Goal: Task Accomplishment & Management: Manage account settings

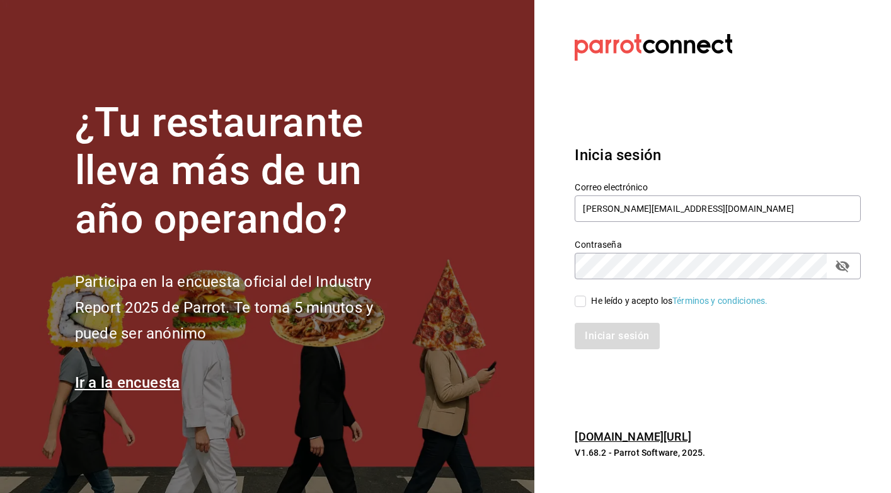
click at [580, 298] on input "He leído y acepto los Términos y condiciones." at bounding box center [580, 301] width 11 height 11
checkbox input "true"
click at [606, 331] on button "Iniciar sesión" at bounding box center [618, 336] width 86 height 26
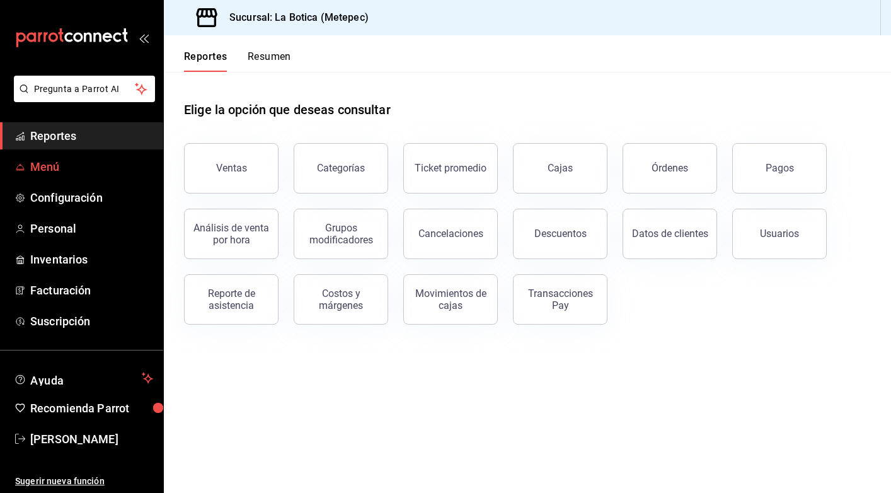
click at [62, 170] on span "Menú" at bounding box center [91, 166] width 123 height 17
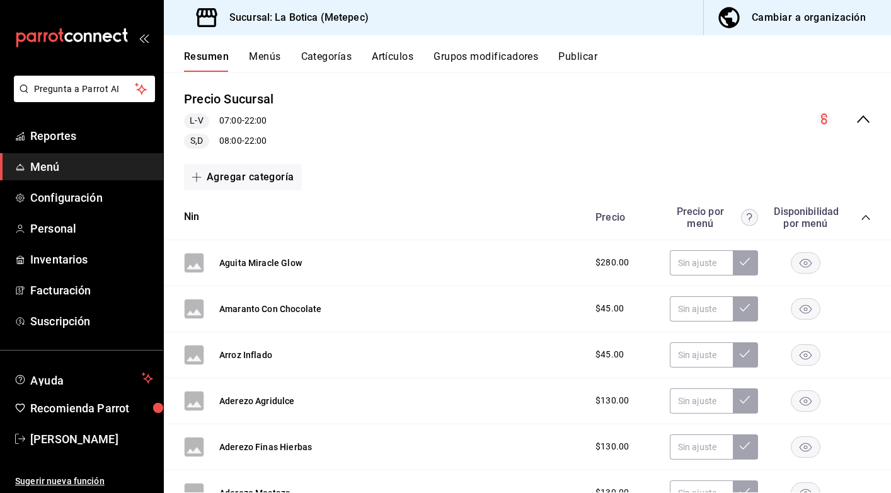
scroll to position [110, 0]
click at [863, 119] on icon "collapse-menu-row" at bounding box center [863, 120] width 15 height 15
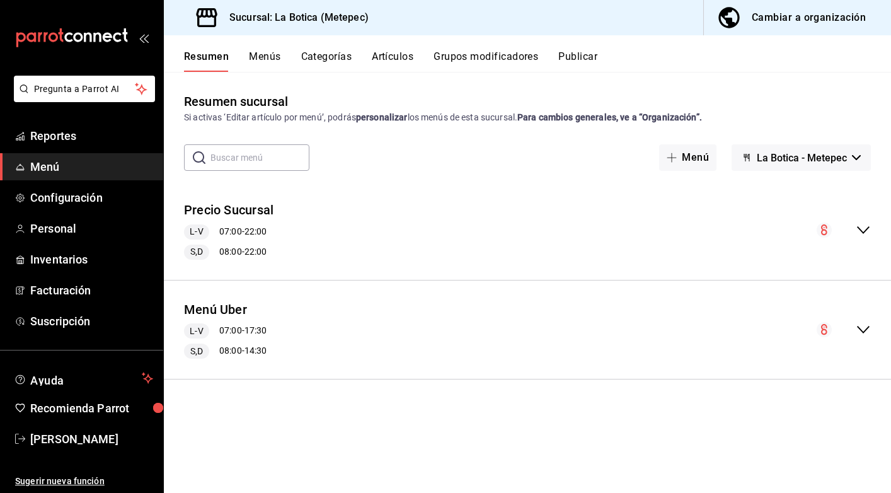
scroll to position [0, 0]
click at [869, 331] on icon "collapse-menu-row" at bounding box center [863, 329] width 15 height 15
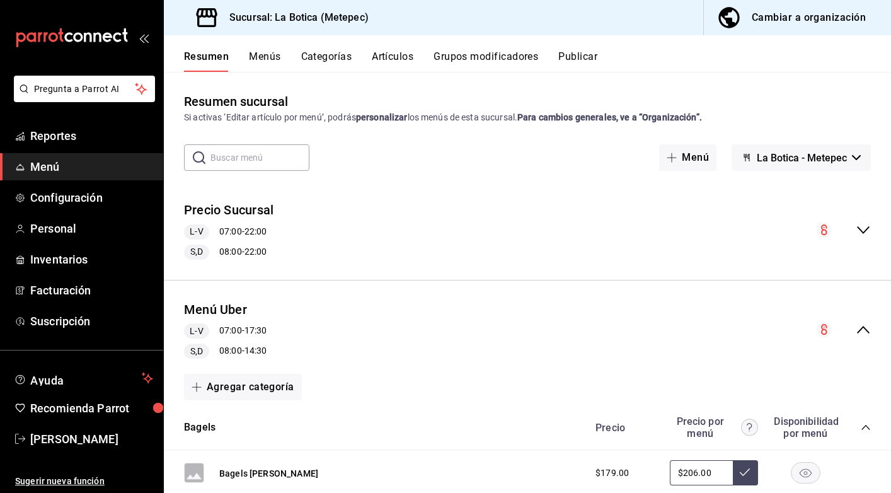
click at [793, 28] on button "Cambiar a organización" at bounding box center [792, 17] width 177 height 35
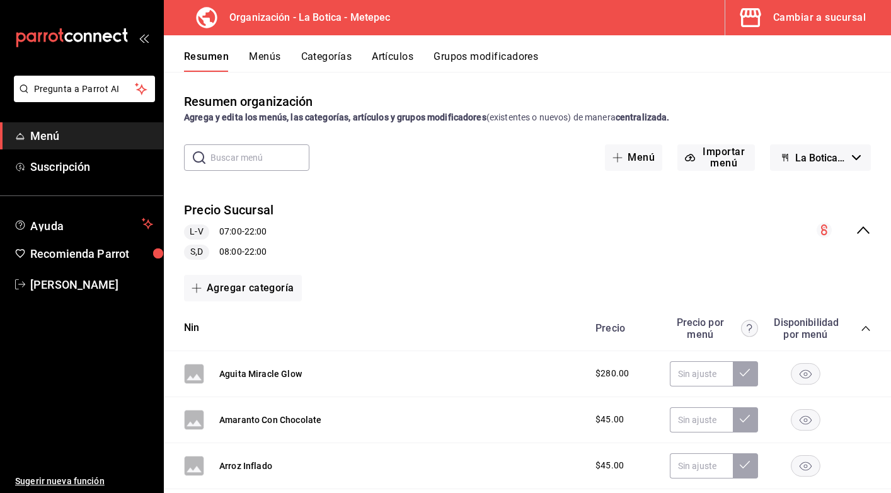
click at [272, 58] on button "Menús" at bounding box center [265, 60] width 32 height 21
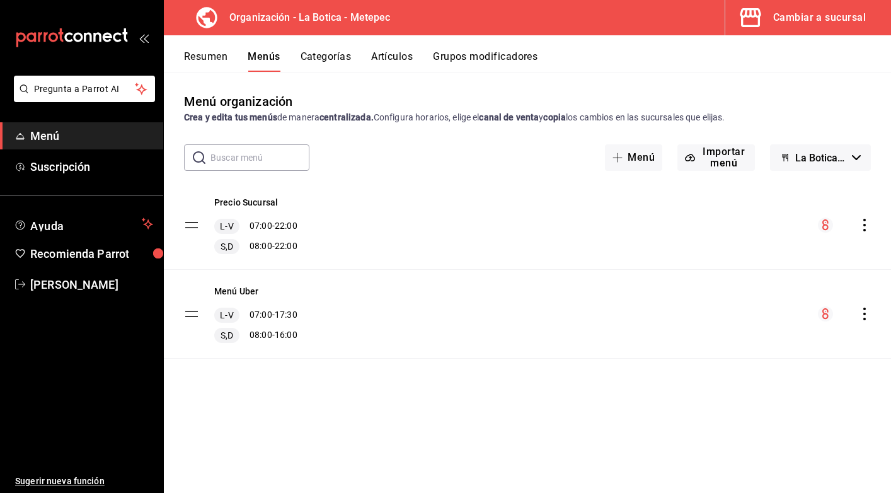
click at [186, 318] on tbody "Precio Sucursal L-V 07:00 - 22:00 S,D 08:00 - 22:00 Menú Uber L-V 07:00 - 17:30…" at bounding box center [527, 270] width 727 height 178
click at [189, 315] on tbody "Precio Sucursal L-V 07:00 - 22:00 S,D 08:00 - 22:00 Menú Uber L-V 07:00 - 17:30…" at bounding box center [527, 270] width 727 height 178
click at [209, 56] on button "Resumen" at bounding box center [205, 60] width 43 height 21
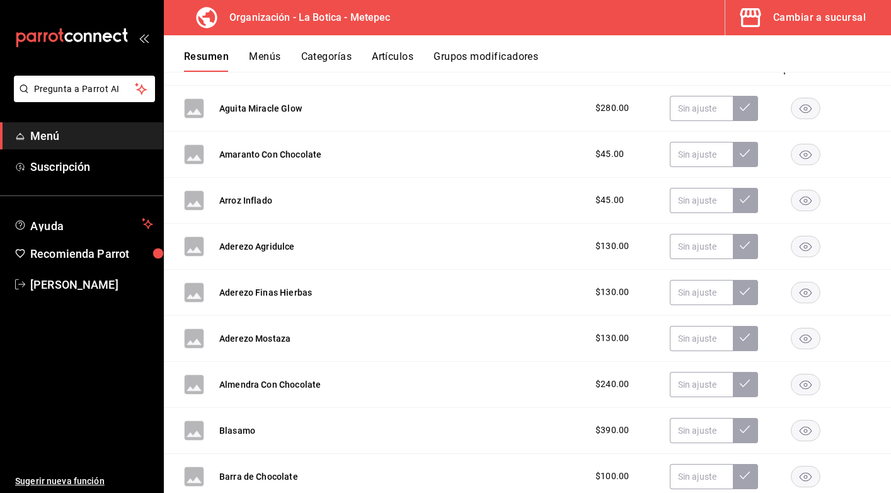
scroll to position [77, 0]
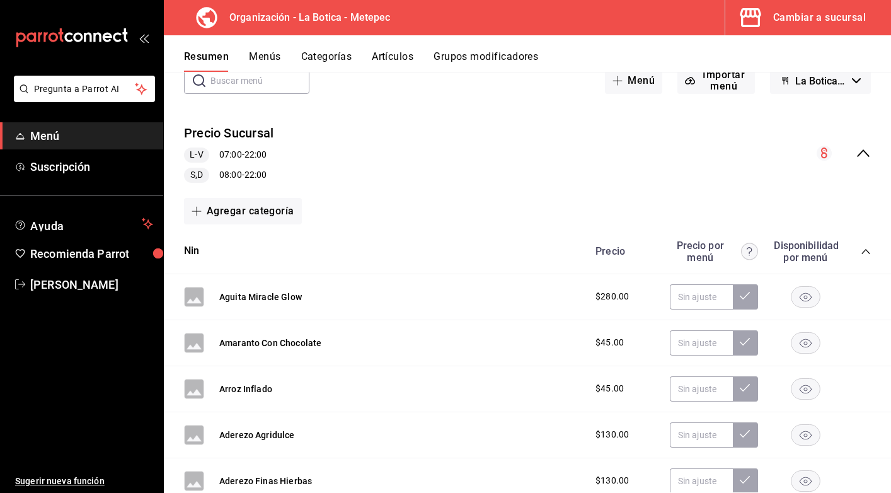
click at [482, 54] on button "Grupos modificadores" at bounding box center [486, 60] width 105 height 21
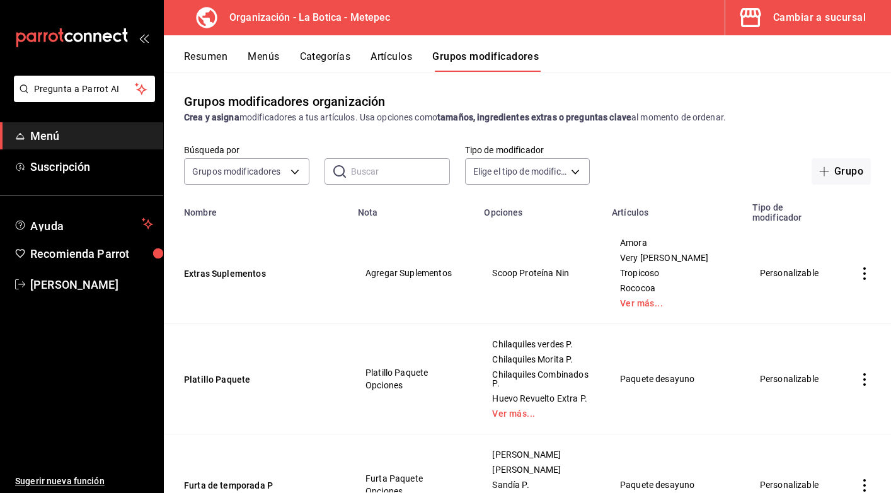
click at [376, 170] on input "text" at bounding box center [400, 171] width 99 height 25
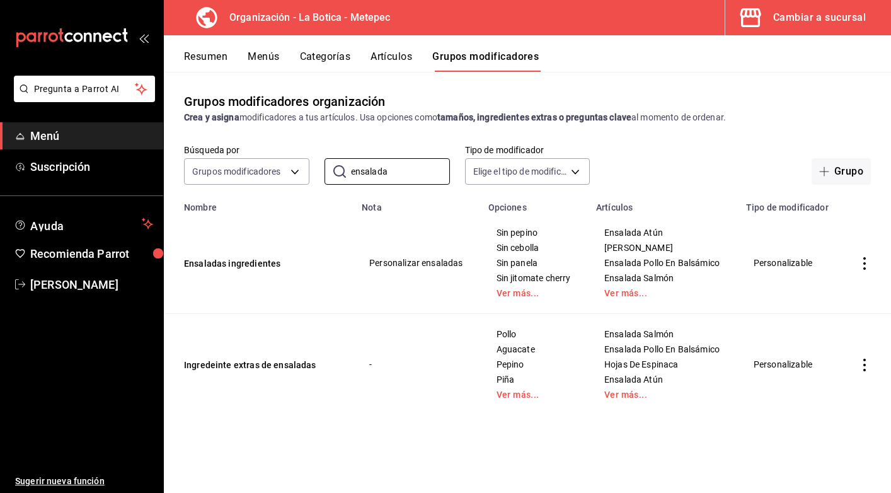
type input "ensalada"
click at [866, 366] on icon "actions" at bounding box center [864, 365] width 13 height 13
click at [838, 393] on span "Editar" at bounding box center [827, 394] width 33 height 13
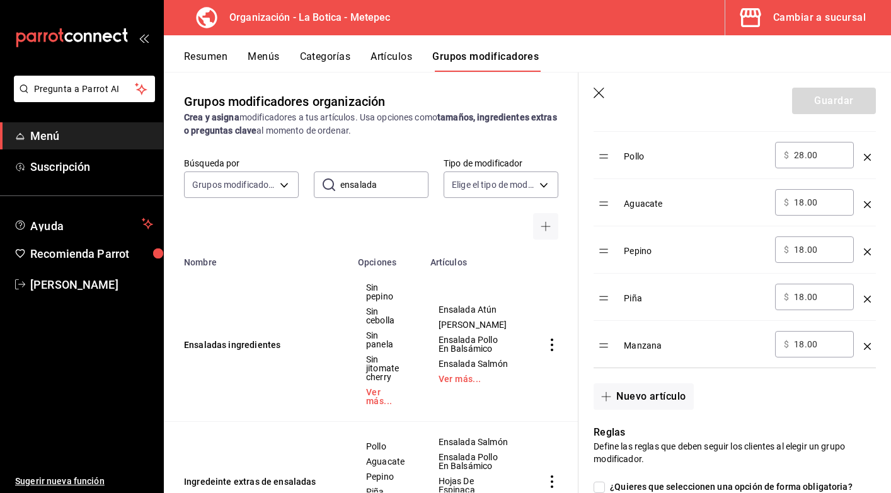
scroll to position [454, 0]
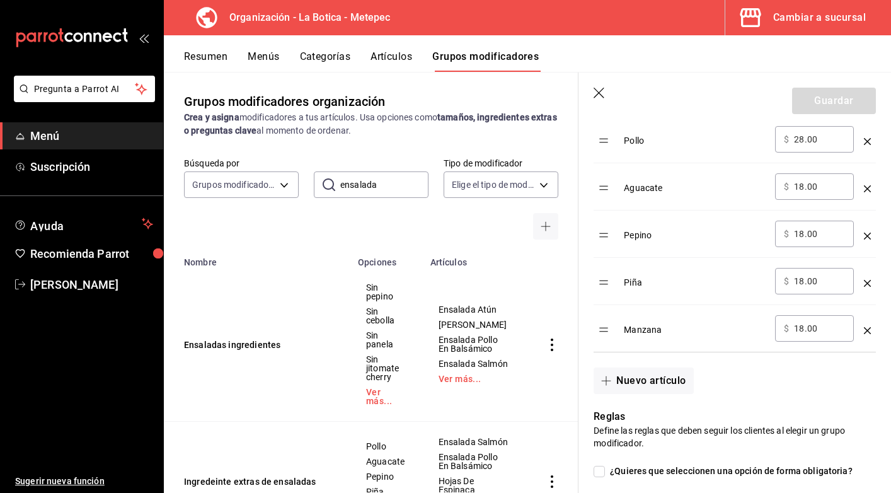
click at [804, 190] on input "18.00" at bounding box center [819, 186] width 51 height 13
type input "19.00"
click at [804, 240] on input "18.00" at bounding box center [819, 234] width 51 height 13
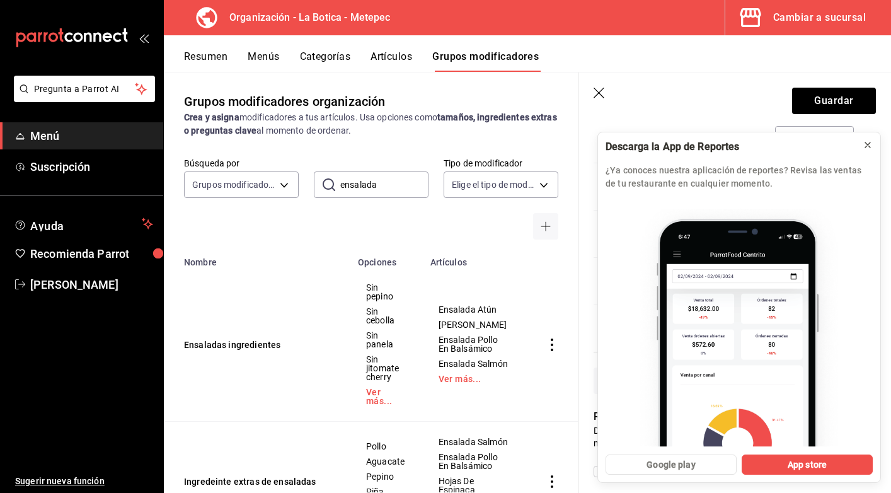
type input "19.00"
click at [871, 143] on icon at bounding box center [868, 145] width 10 height 10
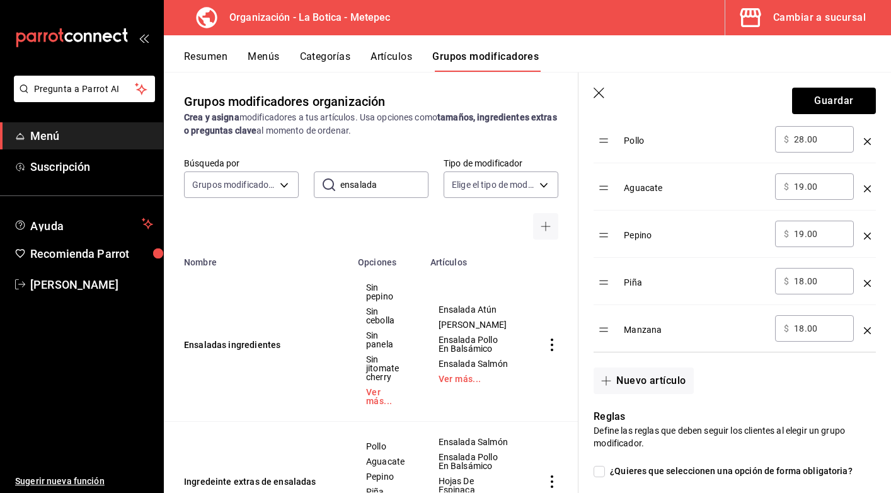
click at [802, 281] on input "18.00" at bounding box center [819, 281] width 51 height 13
type input "19.00"
click at [804, 330] on input "18.00" at bounding box center [819, 328] width 51 height 13
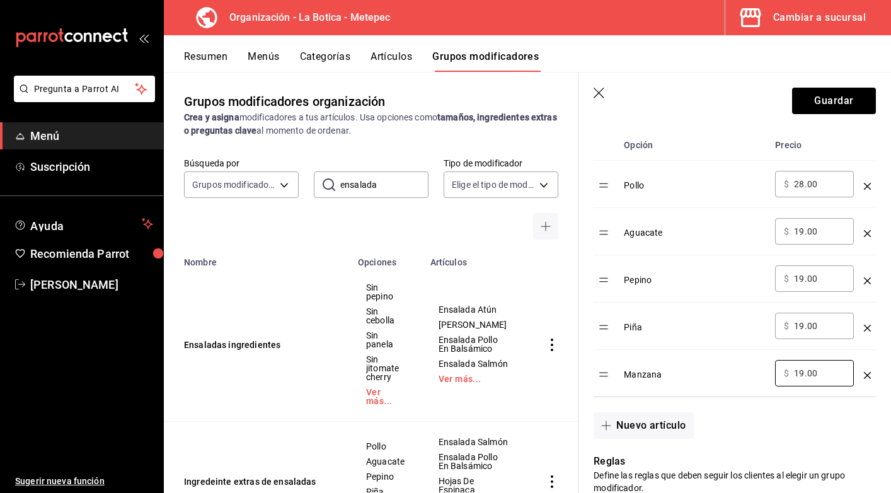
scroll to position [407, 0]
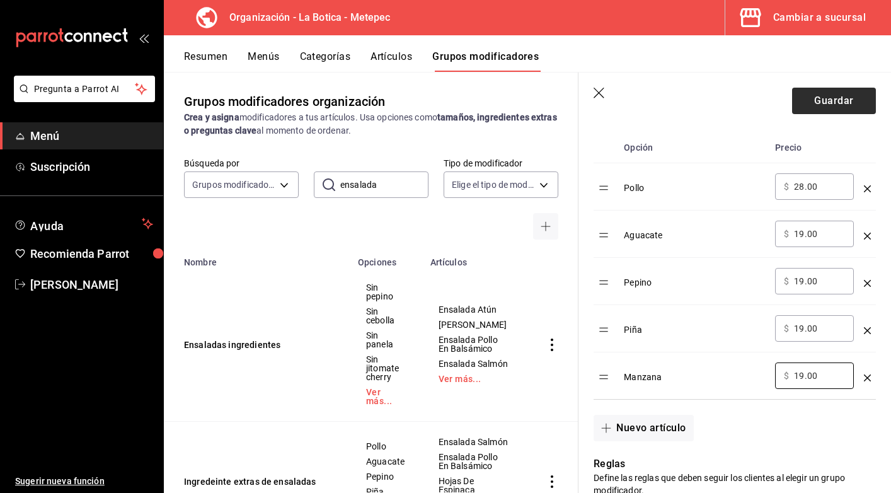
type input "19.00"
click at [838, 103] on button "Guardar" at bounding box center [834, 101] width 84 height 26
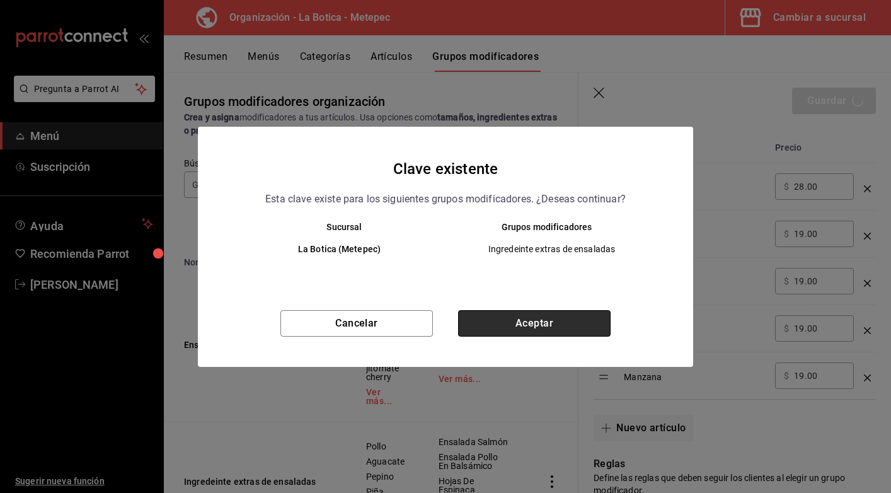
click at [567, 321] on button "Aceptar" at bounding box center [534, 323] width 153 height 26
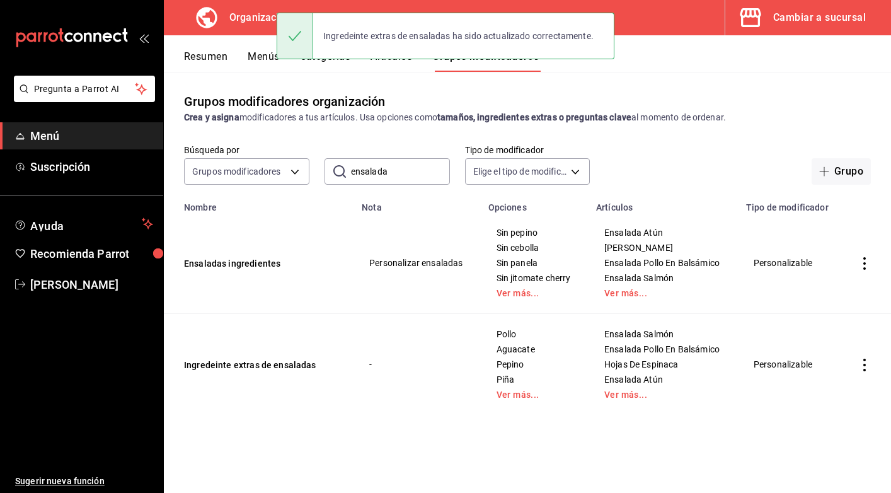
click at [259, 55] on button "Menús" at bounding box center [264, 60] width 32 height 21
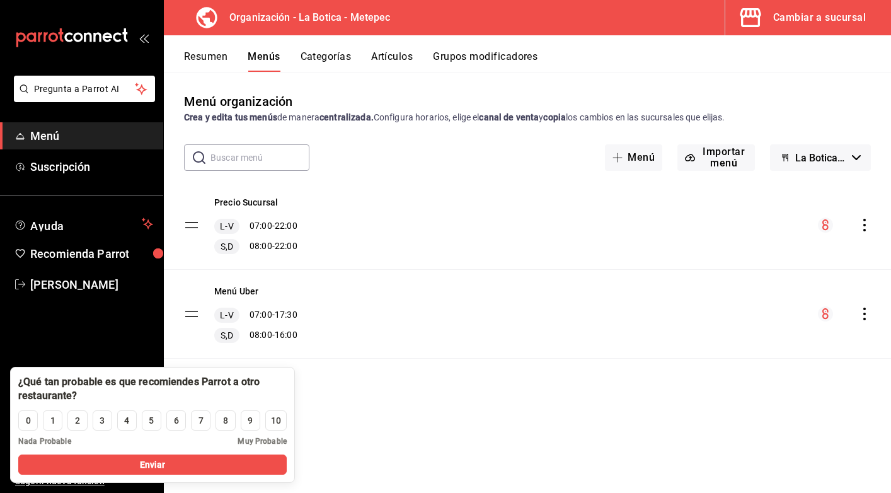
click at [865, 315] on icon "actions" at bounding box center [864, 314] width 3 height 13
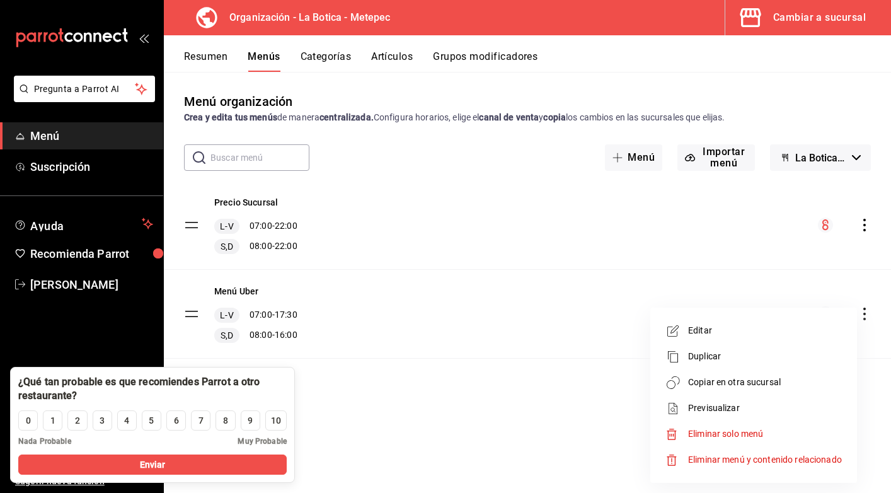
click at [761, 383] on span "Copiar en otra sucursal" at bounding box center [765, 382] width 154 height 13
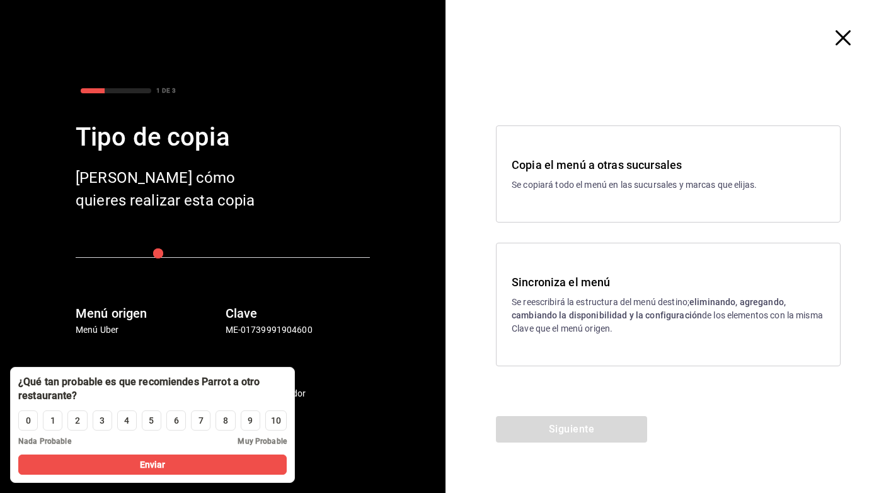
click at [624, 297] on p "Se reescribirá la estructura del menú destino; eliminando, agregando, cambiando…" at bounding box center [668, 316] width 313 height 40
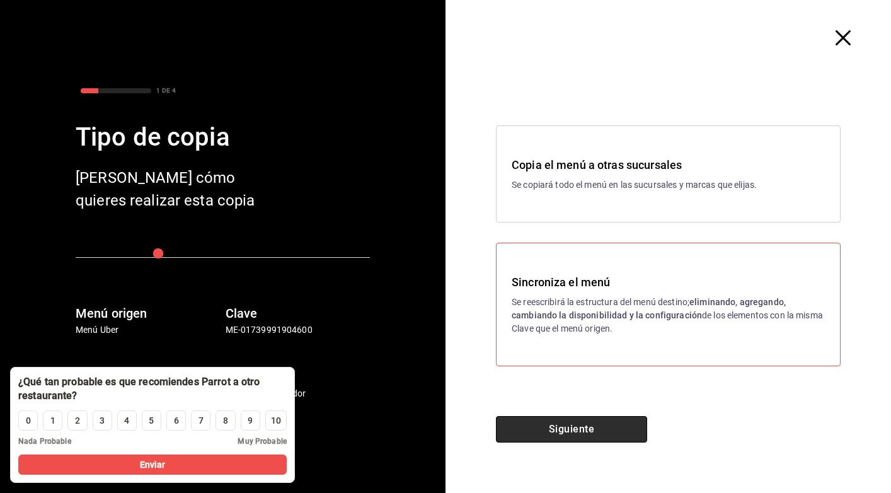
click at [596, 431] on button "Siguiente" at bounding box center [571, 429] width 151 height 26
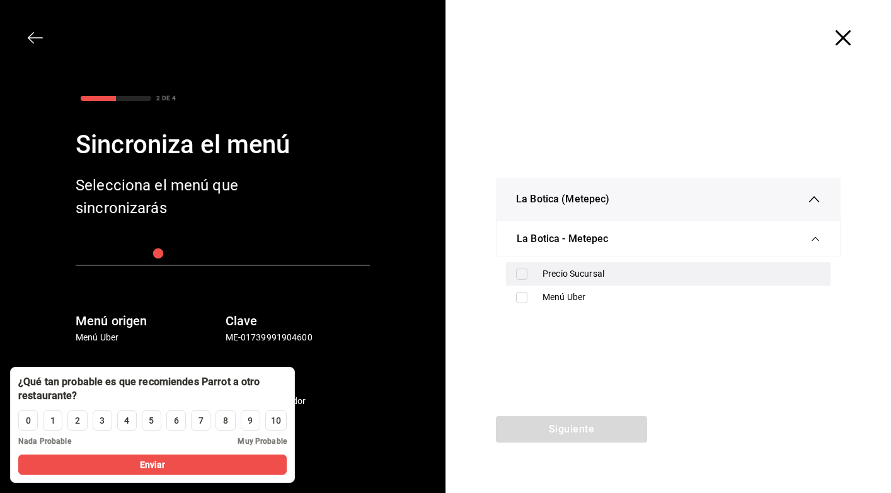
click at [579, 277] on div "Precio Sucursal" at bounding box center [682, 273] width 278 height 13
checkbox input "true"
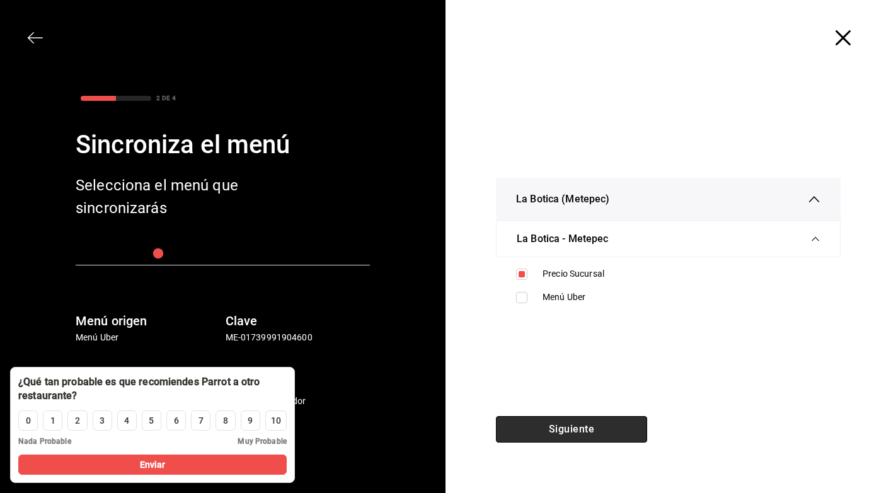
click at [620, 436] on button "Siguiente" at bounding box center [571, 429] width 151 height 26
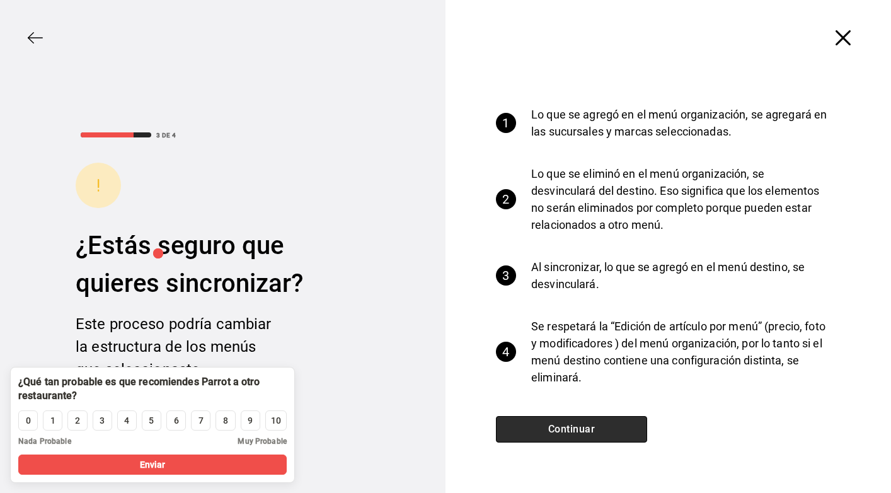
click at [620, 430] on button "Continuar" at bounding box center [571, 429] width 151 height 26
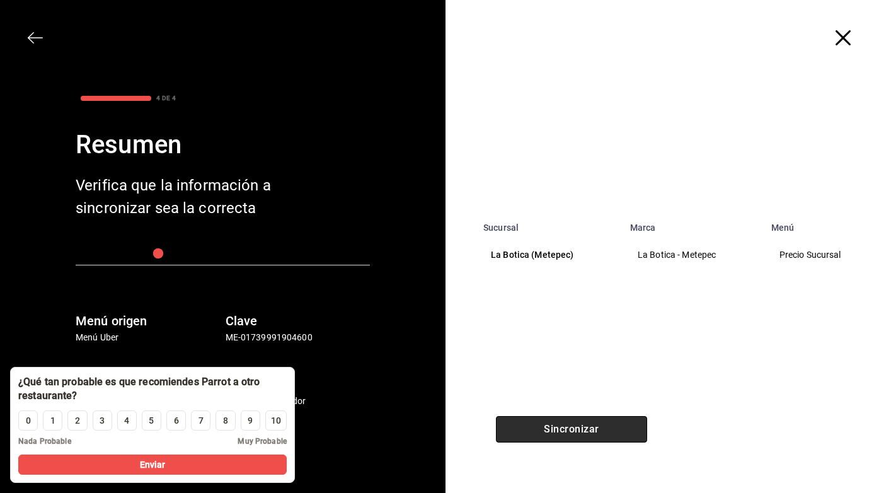
click at [620, 430] on button "Sincronizar" at bounding box center [571, 429] width 151 height 26
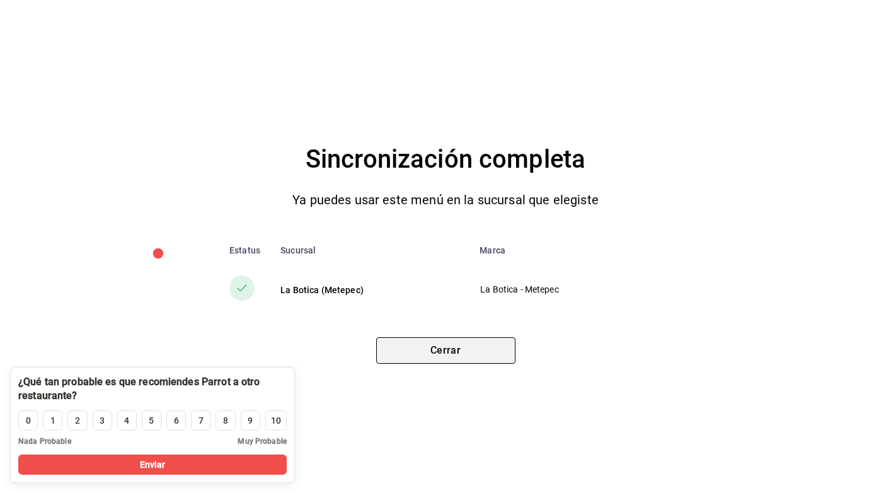
click at [494, 361] on button "Cerrar" at bounding box center [445, 350] width 139 height 26
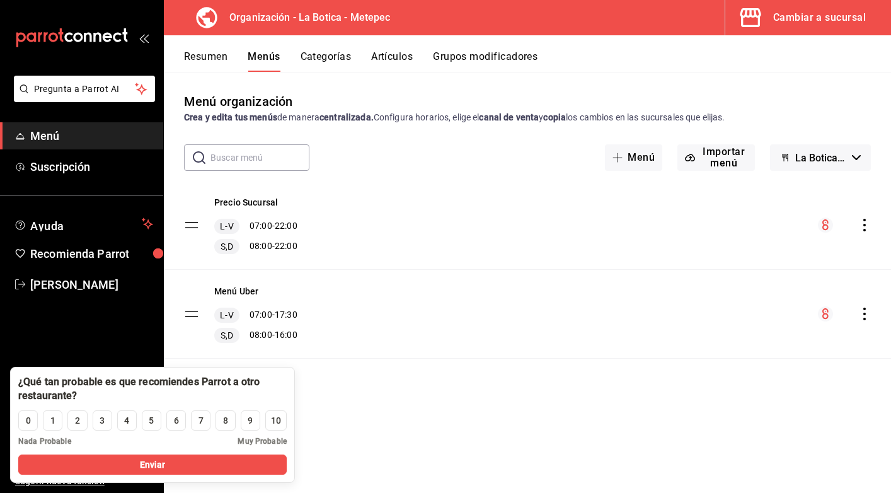
click at [395, 413] on div "Menú organización Crea y edita tus menús de manera centralizada. Configura hora…" at bounding box center [527, 292] width 727 height 400
click at [257, 225] on div "L-V 07:00 - 22:00" at bounding box center [255, 226] width 83 height 15
click at [272, 57] on button "Menús" at bounding box center [264, 60] width 32 height 21
click at [59, 146] on link "Menú" at bounding box center [81, 135] width 163 height 27
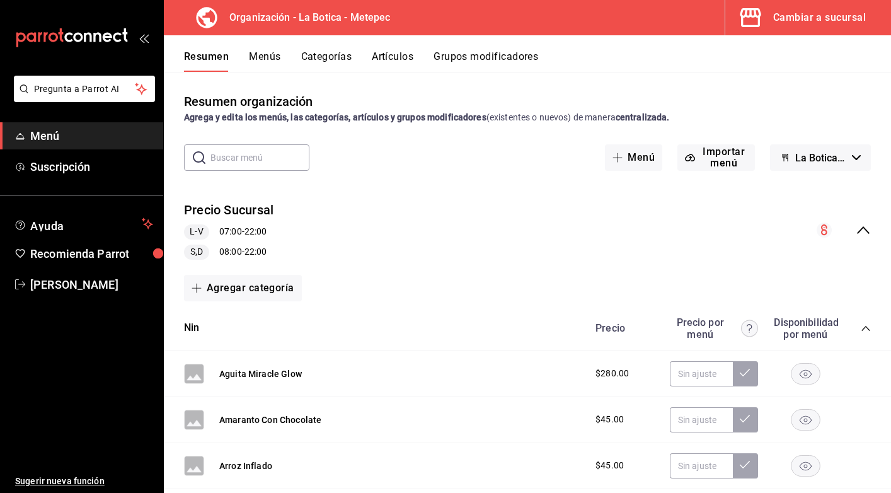
click at [267, 60] on button "Menús" at bounding box center [265, 60] width 32 height 21
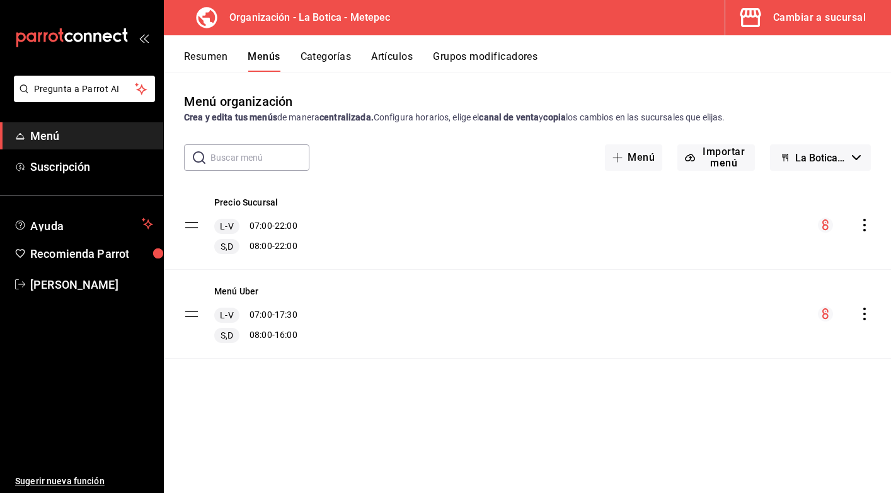
click at [291, 221] on div "L-V 07:00 - 22:00" at bounding box center [255, 226] width 83 height 15
click at [195, 225] on tbody "Precio Sucursal L-V 07:00 - 22:00 S,D 08:00 - 22:00 Menú Uber L-V 07:00 - 17:30…" at bounding box center [527, 270] width 727 height 178
click at [327, 59] on button "Categorías" at bounding box center [326, 60] width 51 height 21
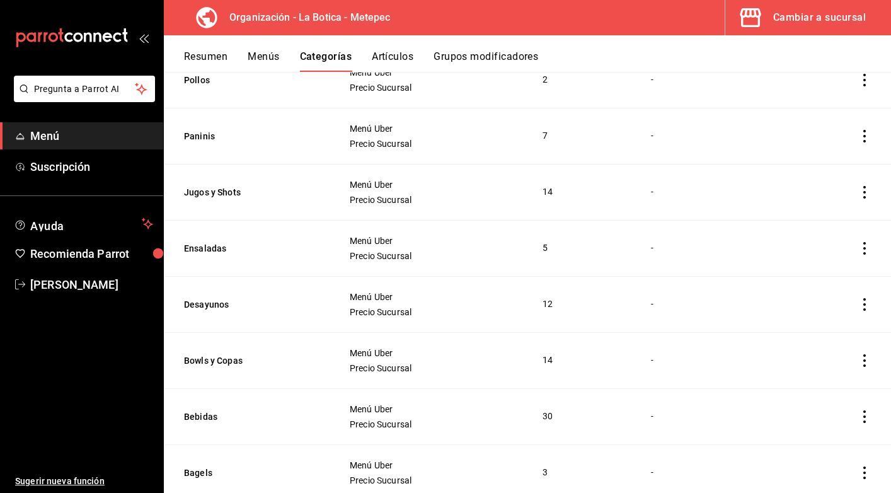
scroll to position [619, 0]
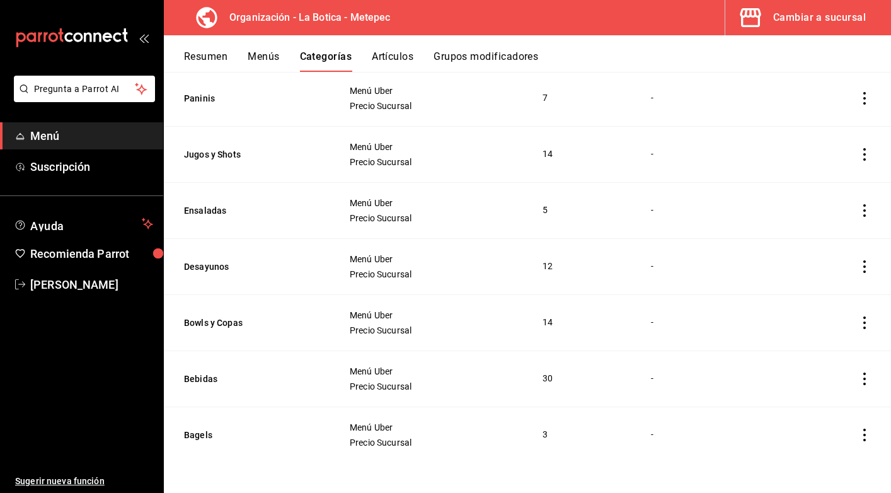
click at [379, 376] on div "Menú Uber Precio Sucursal" at bounding box center [430, 378] width 163 height 25
click at [864, 378] on icon "actions" at bounding box center [864, 378] width 3 height 13
click at [843, 405] on span "Editar" at bounding box center [827, 407] width 33 height 13
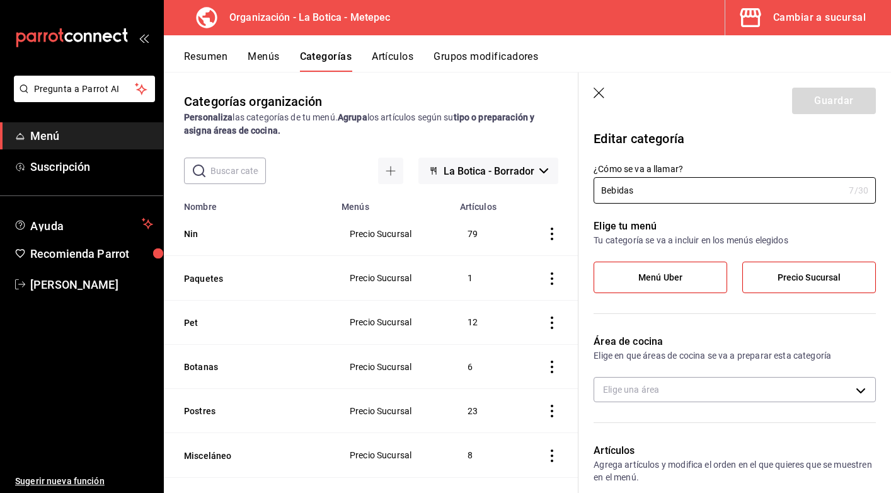
click at [397, 54] on button "Artículos" at bounding box center [393, 60] width 42 height 21
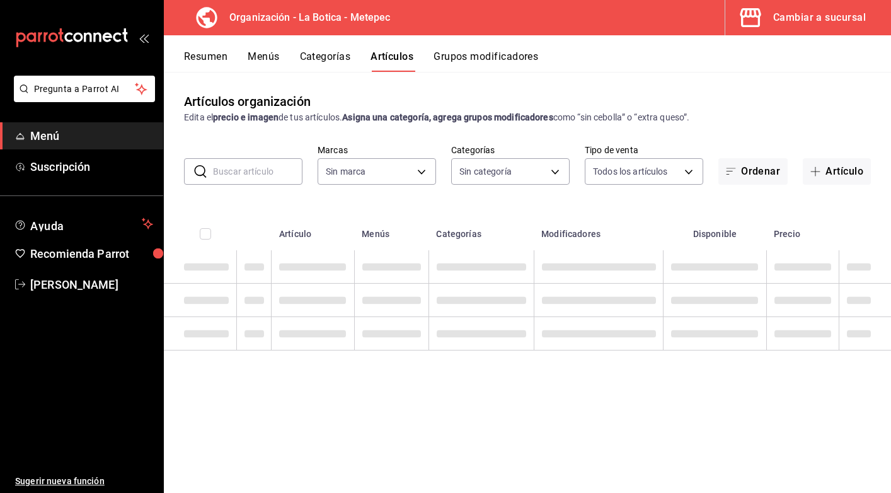
type input "b32d2f33-6b83-45cc-aecd-08272863b2dd"
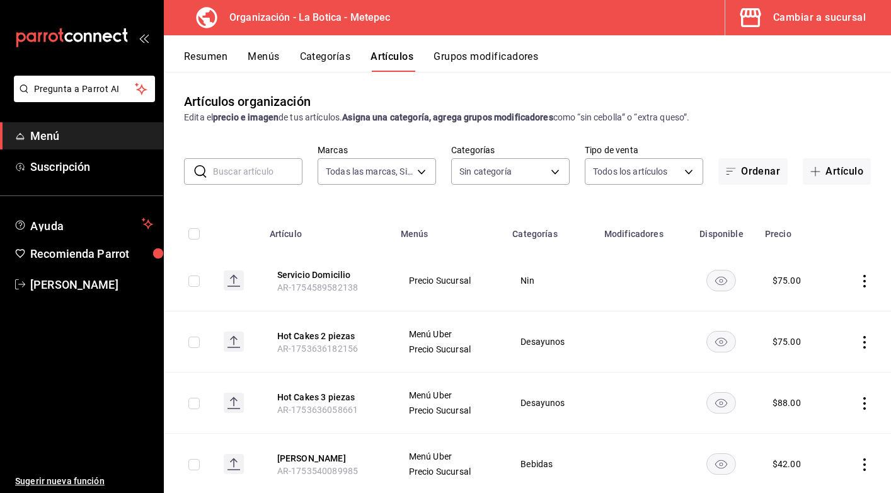
type input "6c59ea5c-af80-4a54-ae56-9ef23e162c9a,89f12616-3e8f-4e78-a39e-3333f4ff4d4e,4760a…"
click at [261, 176] on input "text" at bounding box center [257, 171] width 89 height 25
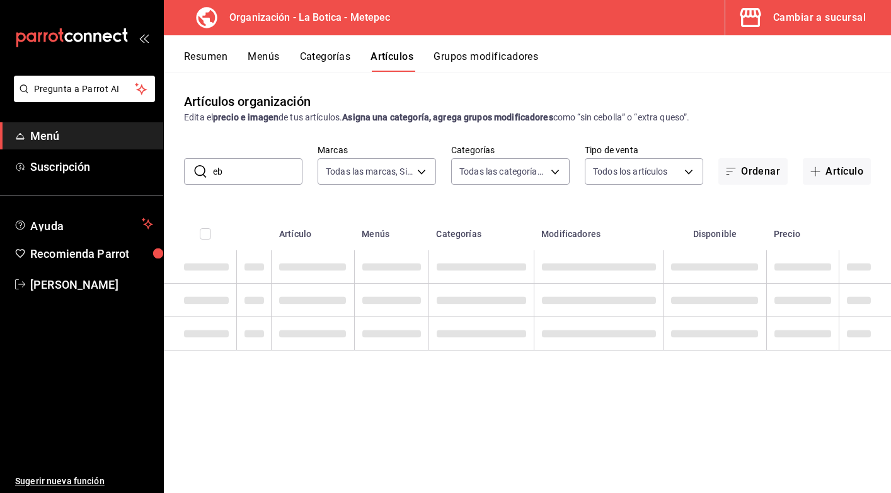
type input "e"
type input "bebidas"
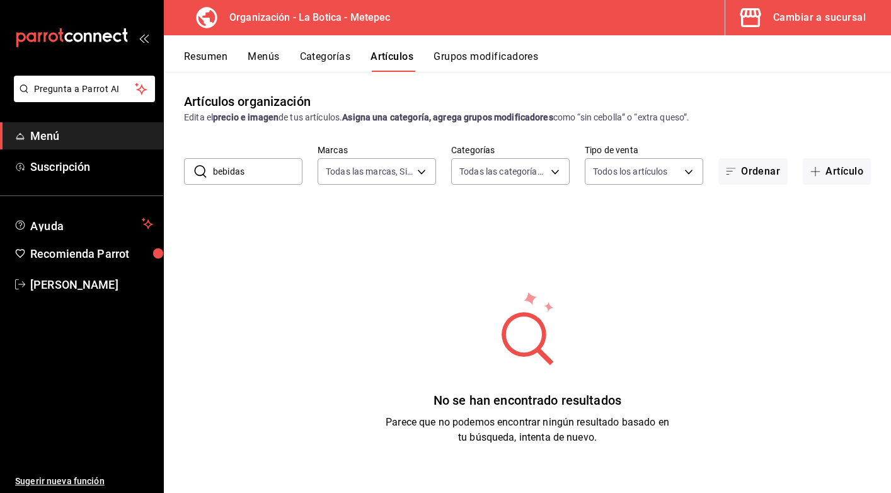
drag, startPoint x: 262, startPoint y: 171, endPoint x: 184, endPoint y: 171, distance: 77.5
click at [213, 171] on input "bebidas" at bounding box center [257, 171] width 89 height 25
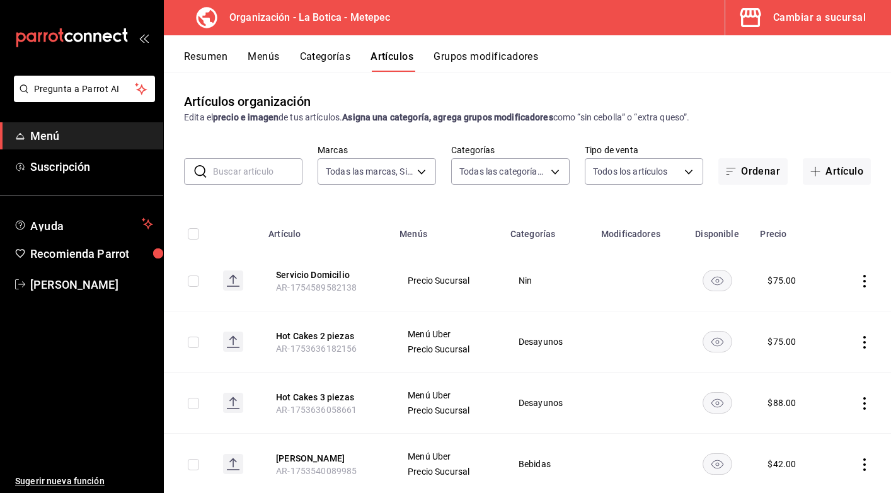
click at [271, 175] on input "text" at bounding box center [257, 171] width 89 height 25
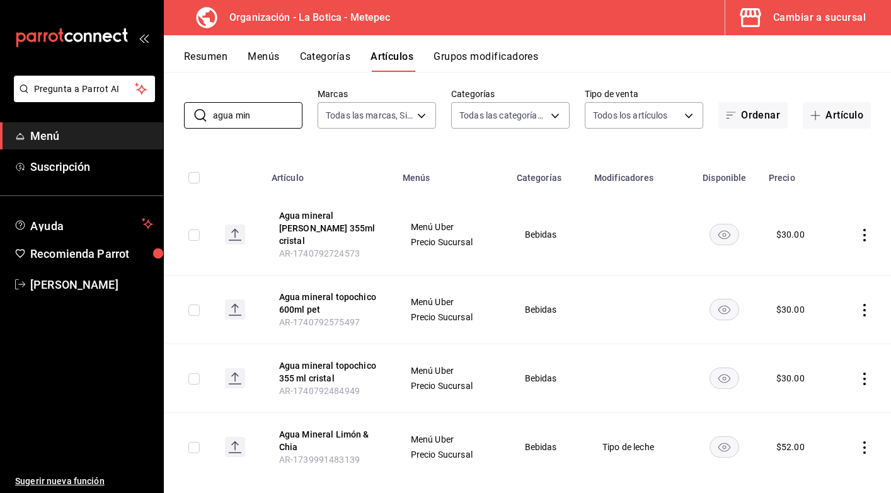
scroll to position [62, 0]
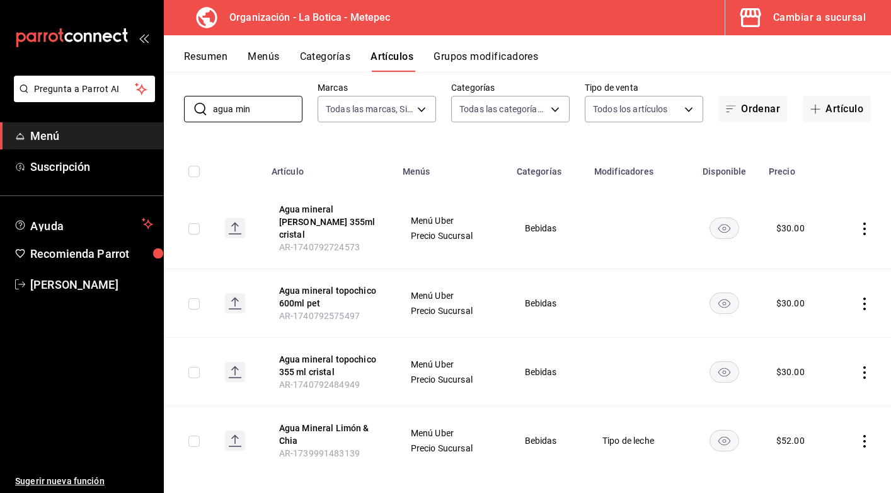
type input "agua min"
click at [258, 57] on button "Menús" at bounding box center [264, 60] width 32 height 21
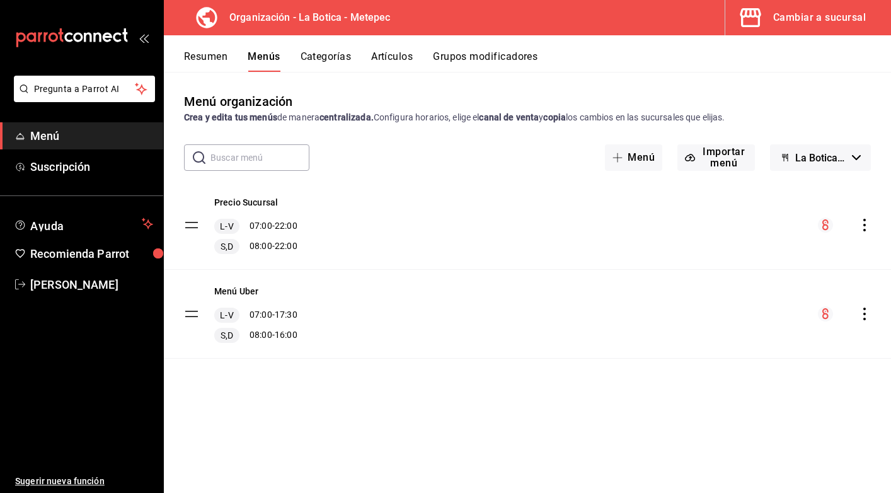
click at [865, 224] on icon "actions" at bounding box center [864, 225] width 13 height 13
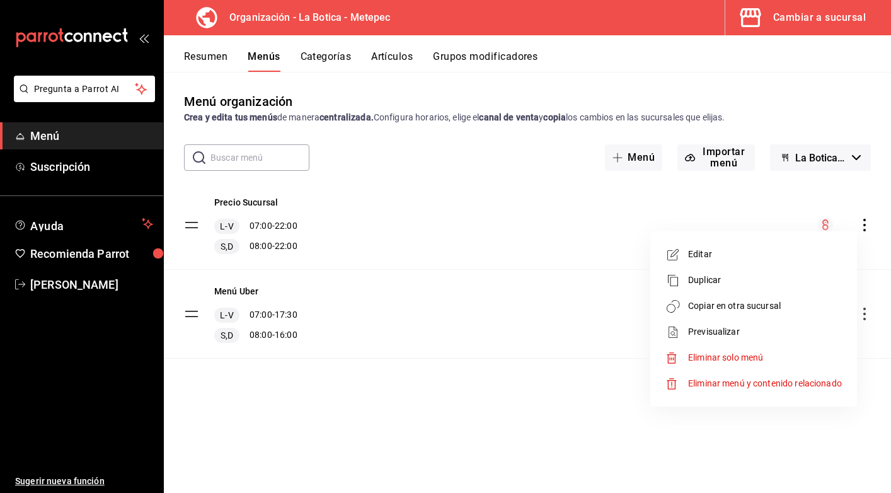
click at [736, 304] on span "Copiar en otra sucursal" at bounding box center [765, 305] width 154 height 13
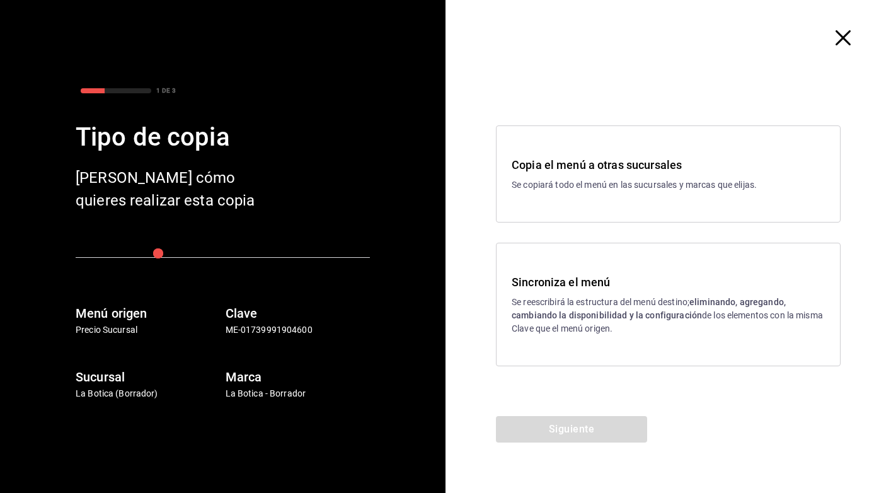
click at [621, 307] on p "Se reescribirá la estructura del menú destino; eliminando, agregando, cambiando…" at bounding box center [668, 316] width 313 height 40
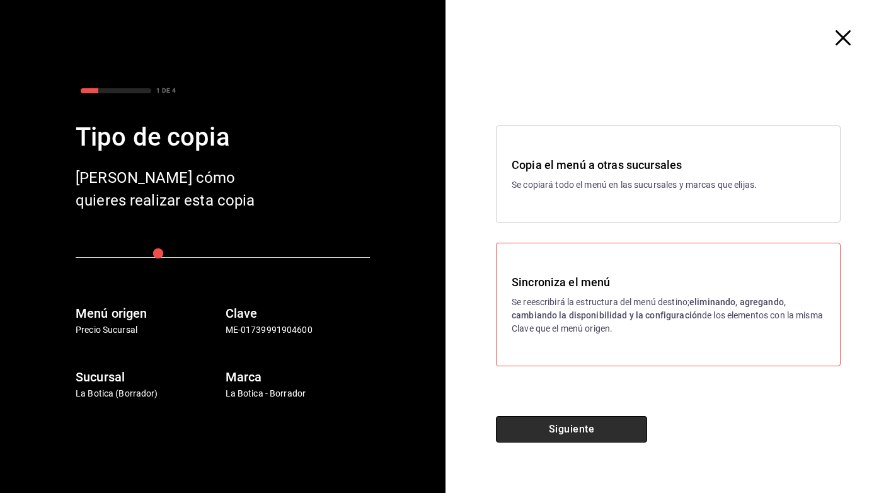
click at [603, 438] on button "Siguiente" at bounding box center [571, 429] width 151 height 26
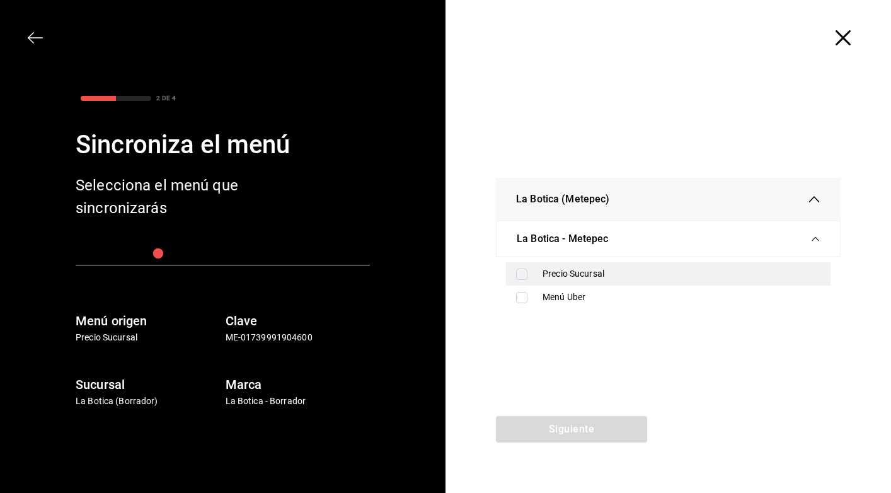
click at [570, 278] on div "Precio Sucursal" at bounding box center [682, 273] width 278 height 13
checkbox input "true"
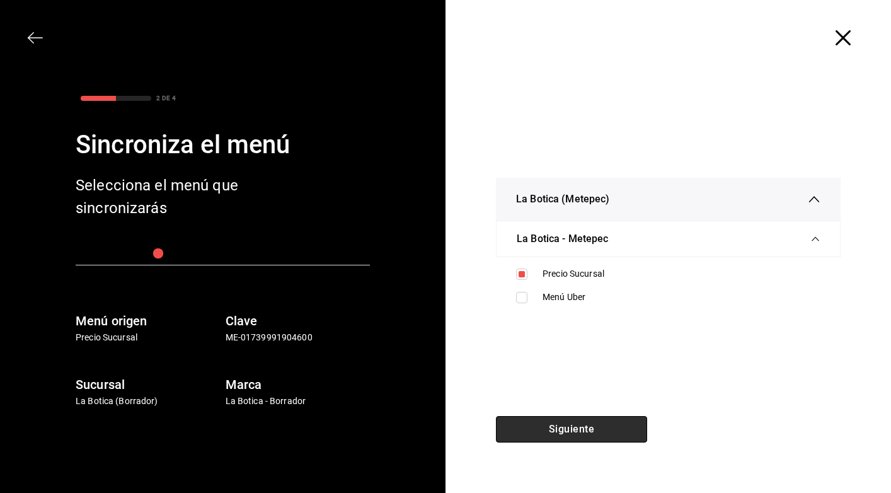
click at [595, 429] on button "Siguiente" at bounding box center [571, 429] width 151 height 26
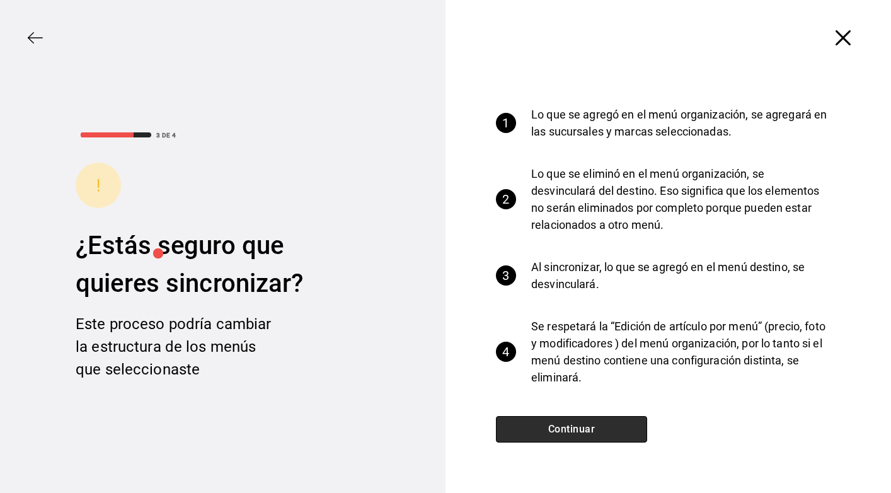
click at [597, 428] on button "Continuar" at bounding box center [571, 429] width 151 height 26
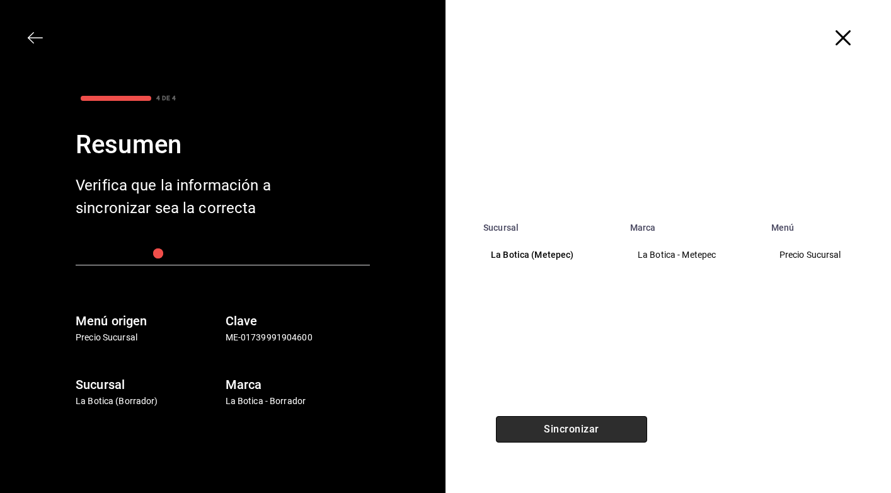
click at [598, 429] on button "Sincronizar" at bounding box center [571, 429] width 151 height 26
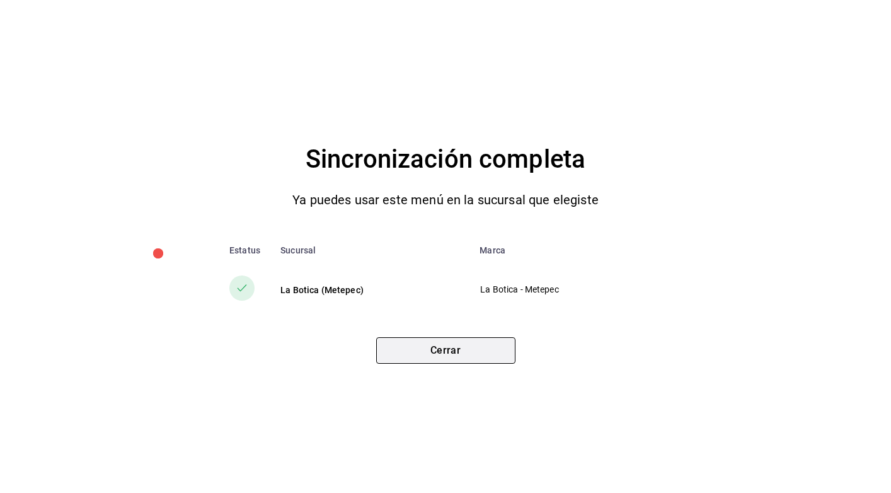
click at [470, 349] on button "Cerrar" at bounding box center [445, 350] width 139 height 26
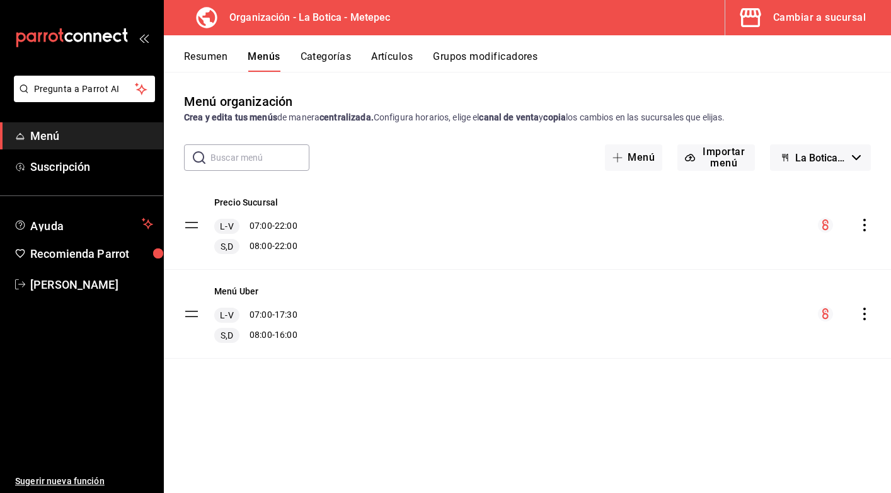
click at [191, 226] on tbody "Precio Sucursal L-V 07:00 - 22:00 S,D 08:00 - 22:00 Menú Uber L-V 07:00 - 17:30…" at bounding box center [527, 270] width 727 height 178
click at [865, 226] on icon "actions" at bounding box center [864, 225] width 3 height 13
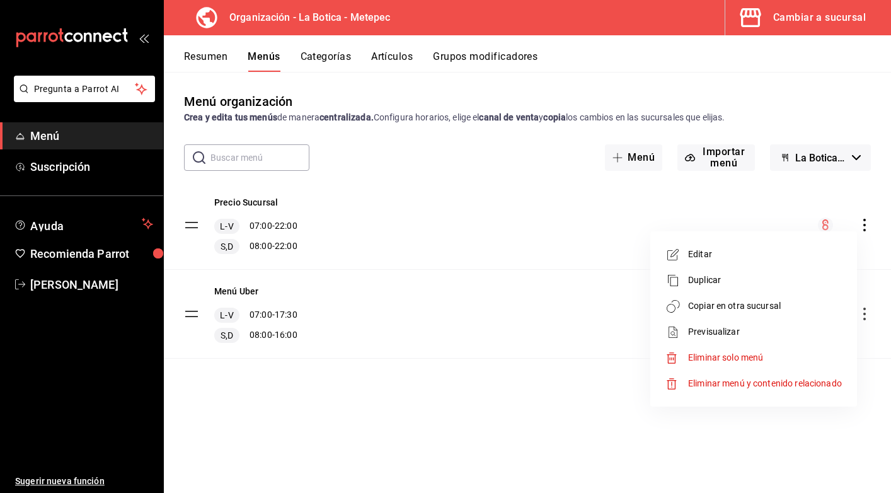
click at [516, 234] on div at bounding box center [445, 246] width 891 height 493
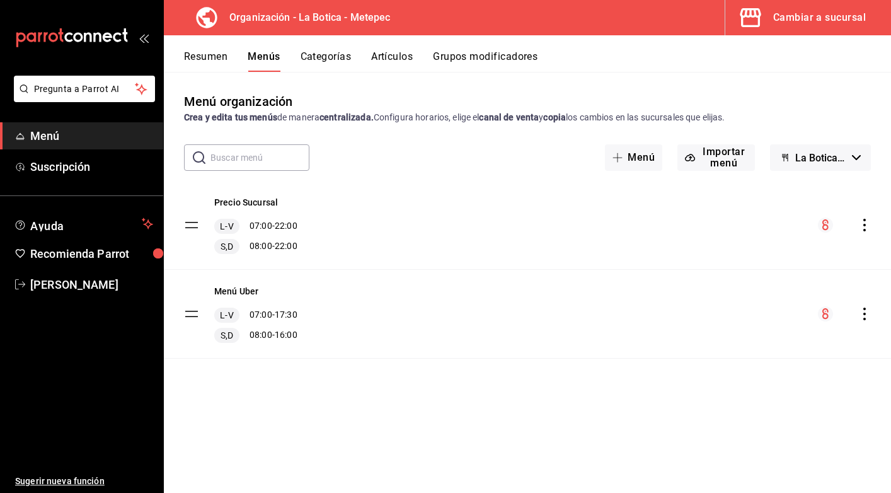
click at [195, 222] on tbody "Precio Sucursal L-V 07:00 - 22:00 S,D 08:00 - 22:00 Menú Uber L-V 07:00 - 17:30…" at bounding box center [527, 270] width 727 height 178
click at [195, 227] on tbody "Precio Sucursal L-V 07:00 - 22:00 S,D 08:00 - 22:00 Menú Uber L-V 07:00 - 17:30…" at bounding box center [527, 270] width 727 height 178
click at [866, 222] on icon "actions" at bounding box center [864, 225] width 13 height 13
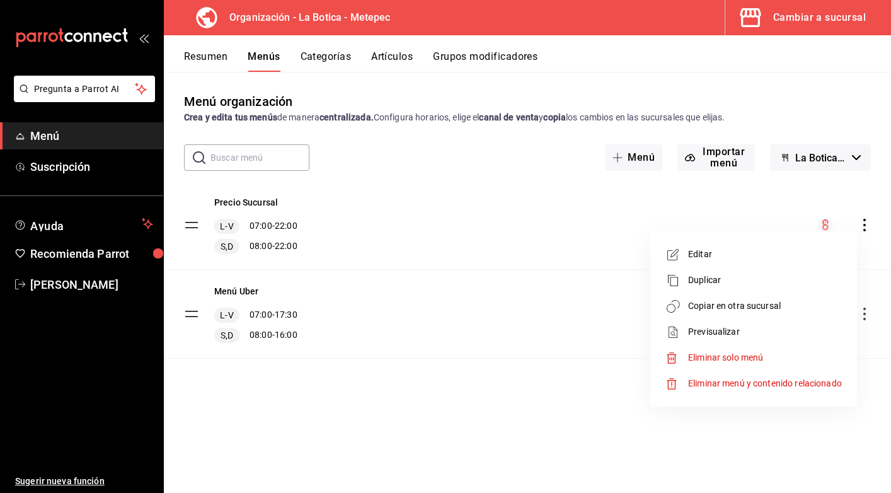
click at [726, 338] on li "Previsualizar" at bounding box center [753, 332] width 197 height 26
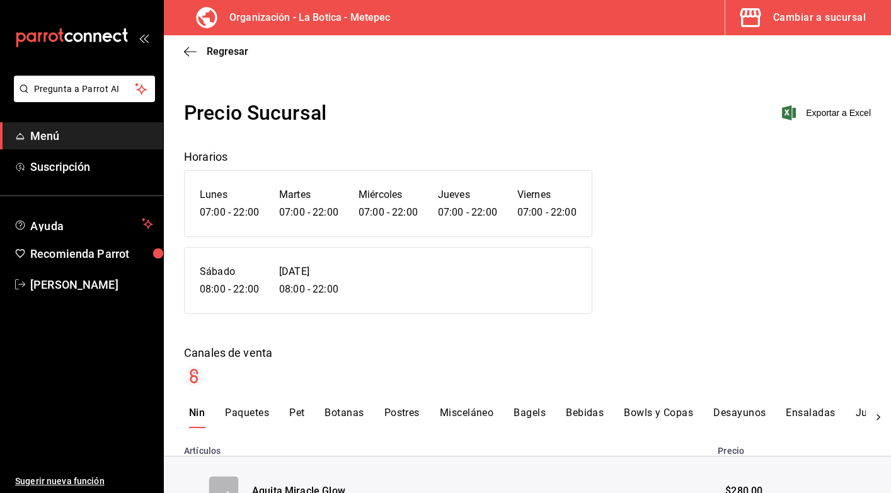
click at [580, 413] on button "Bebidas" at bounding box center [585, 417] width 38 height 21
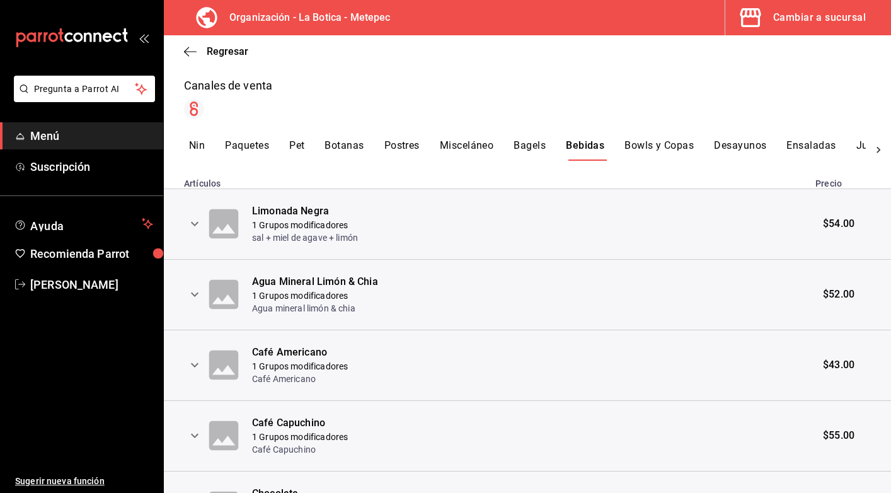
scroll to position [299, 0]
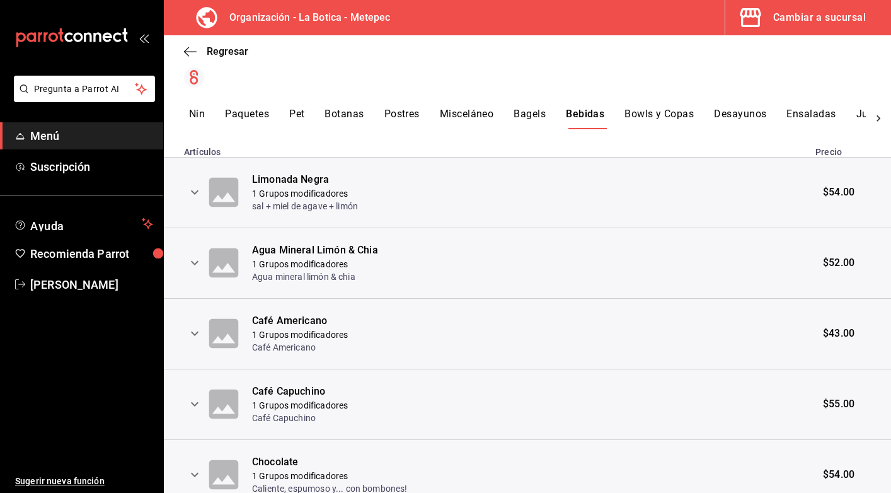
click at [190, 188] on icon "expand row" at bounding box center [194, 192] width 15 height 15
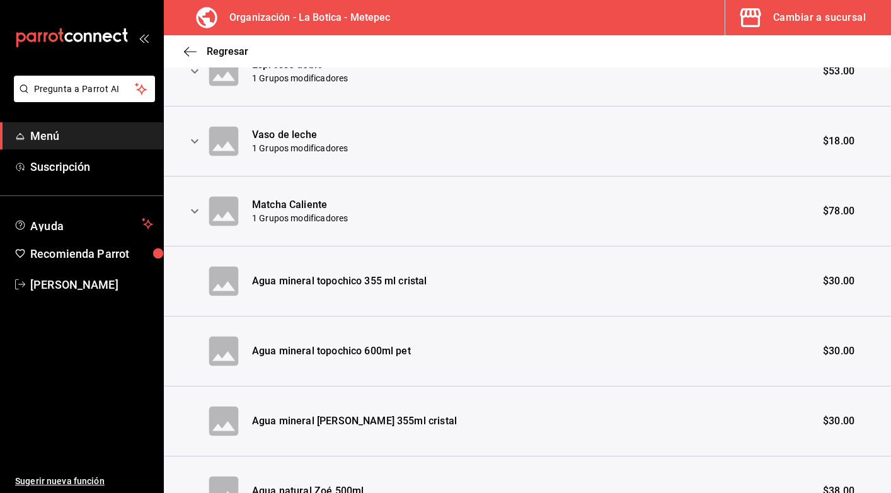
scroll to position [1477, 0]
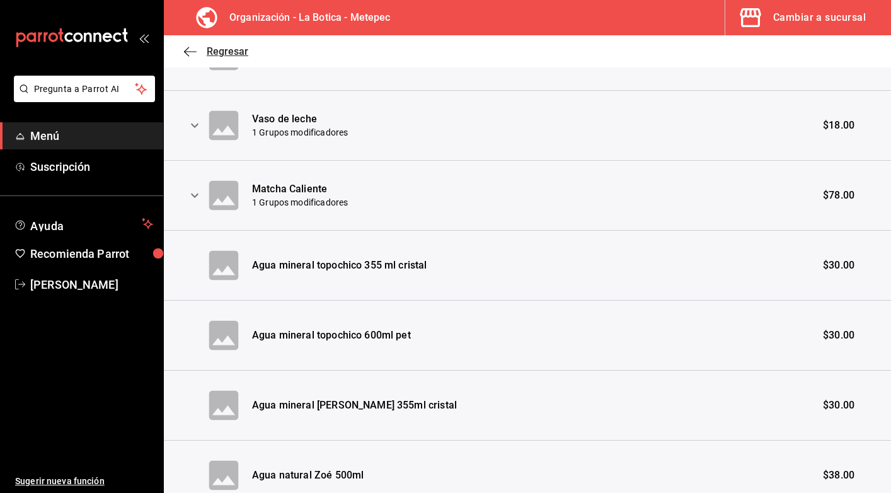
click at [184, 50] on icon "button" at bounding box center [190, 51] width 13 height 11
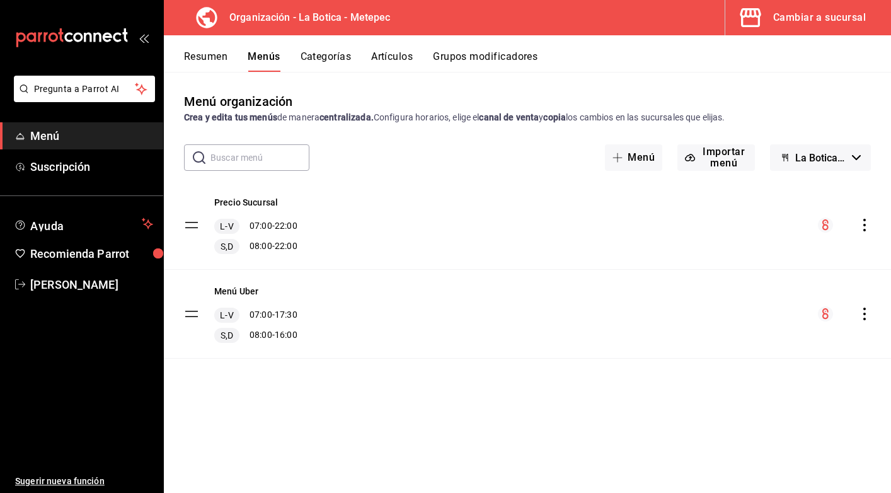
click at [280, 235] on div "L-V 07:00 - 22:00 S,D 08:00 - 22:00" at bounding box center [255, 236] width 83 height 35
click at [866, 228] on icon "actions" at bounding box center [864, 225] width 13 height 13
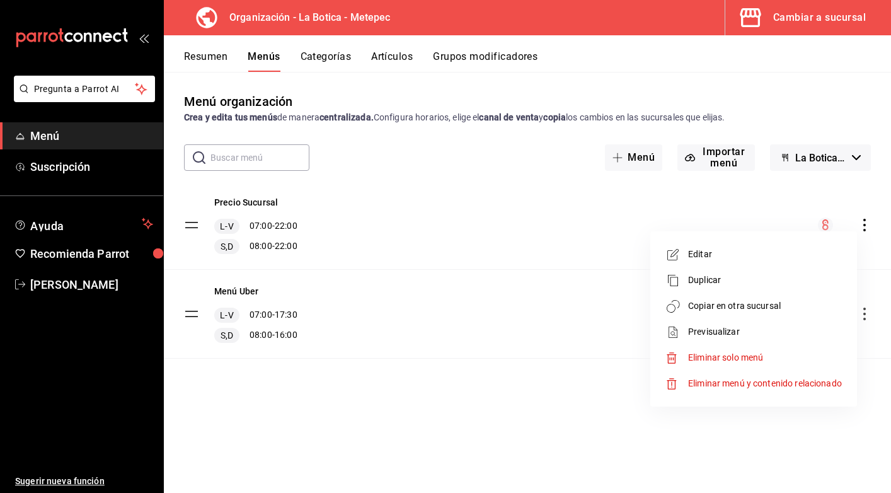
click at [515, 224] on div at bounding box center [445, 246] width 891 height 493
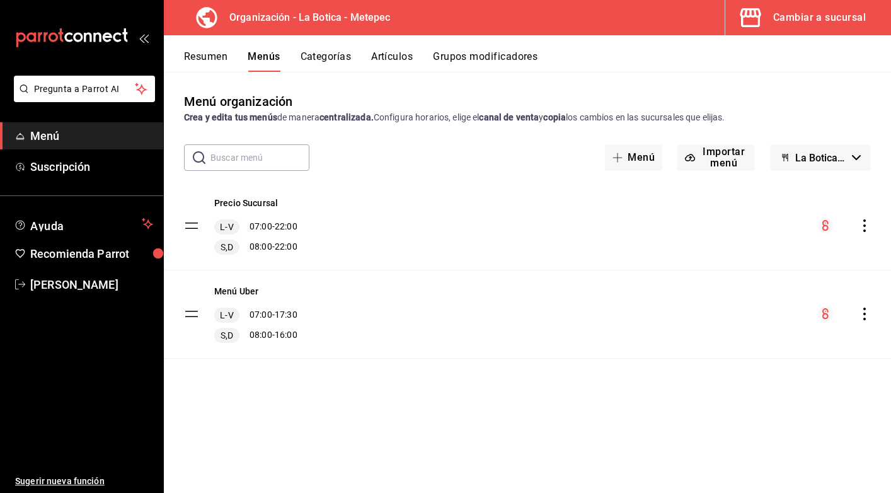
click at [197, 225] on tbody "Precio Sucursal L-V 07:00 - 22:00 S,D 08:00 - 22:00 Menú Uber L-V 07:00 - 17:30…" at bounding box center [527, 270] width 727 height 178
click at [192, 229] on tbody "Precio Sucursal L-V 07:00 - 22:00 S,D 08:00 - 22:00 Menú Uber L-V 07:00 - 17:30…" at bounding box center [527, 270] width 727 height 178
click at [865, 228] on icon "actions" at bounding box center [864, 225] width 13 height 13
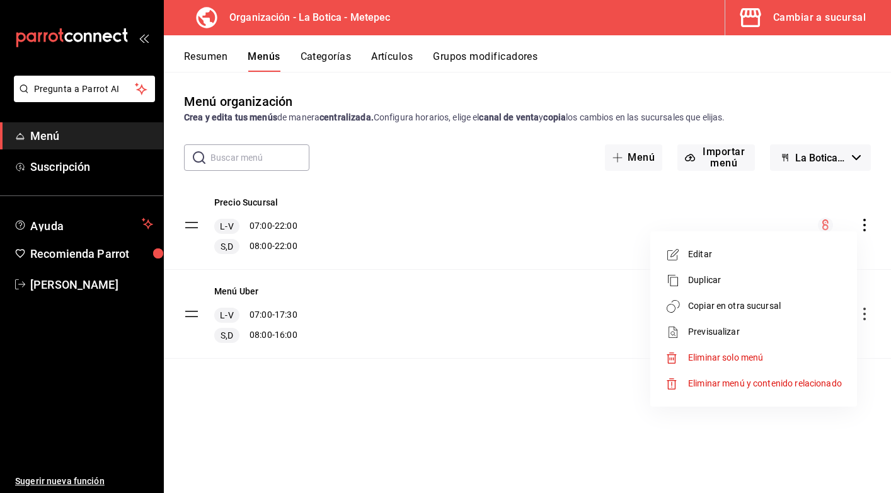
click at [765, 258] on span "Editar" at bounding box center [765, 254] width 154 height 13
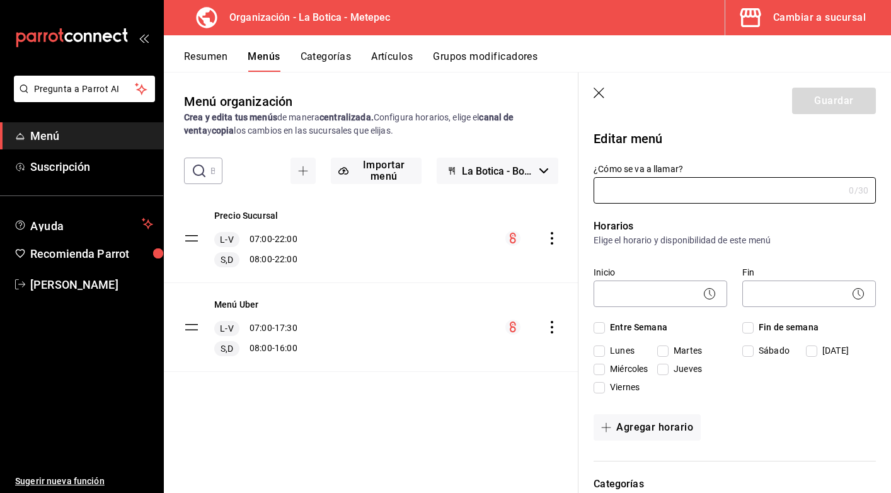
type input "Precio Sucursal"
checkbox input "true"
type input "01739991904600"
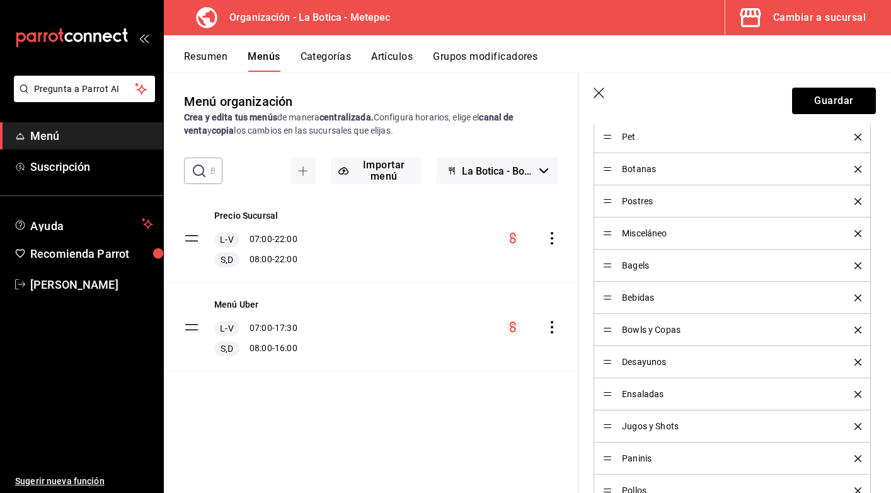
scroll to position [698, 0]
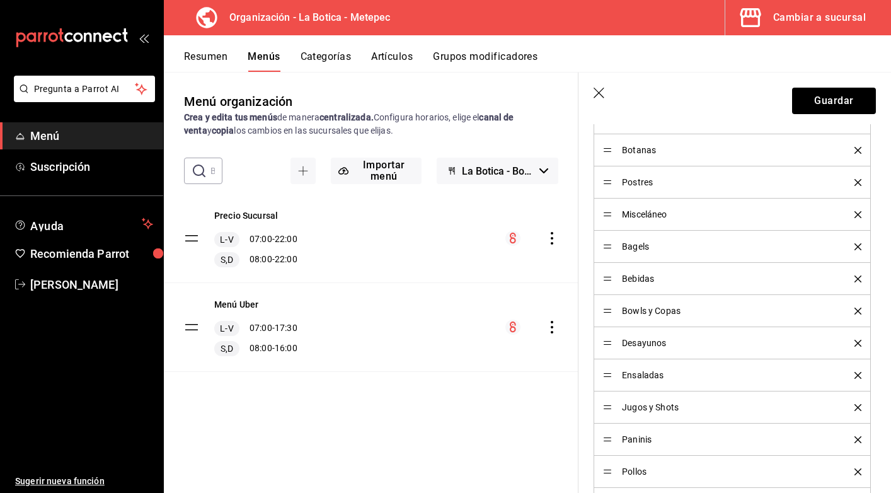
click at [648, 278] on span "Bebidas" at bounding box center [729, 278] width 214 height 9
click at [599, 91] on icon "button" at bounding box center [600, 94] width 13 height 13
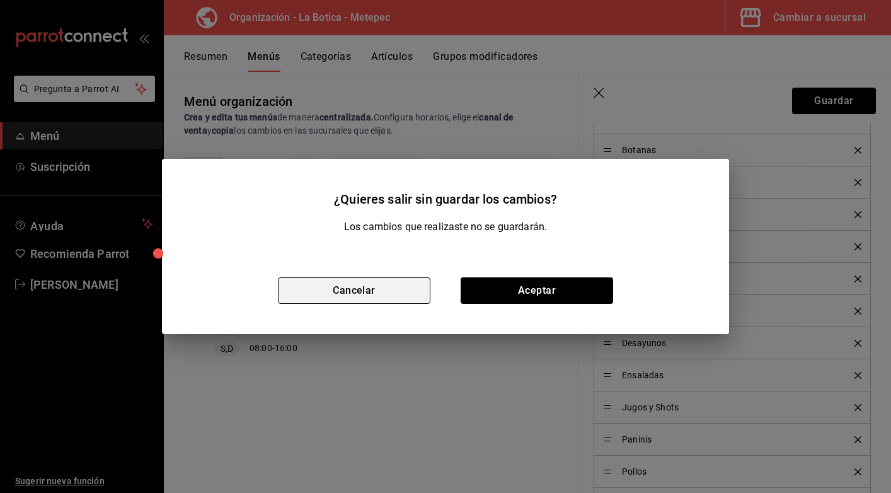
click at [348, 290] on button "Cancelar" at bounding box center [354, 290] width 153 height 26
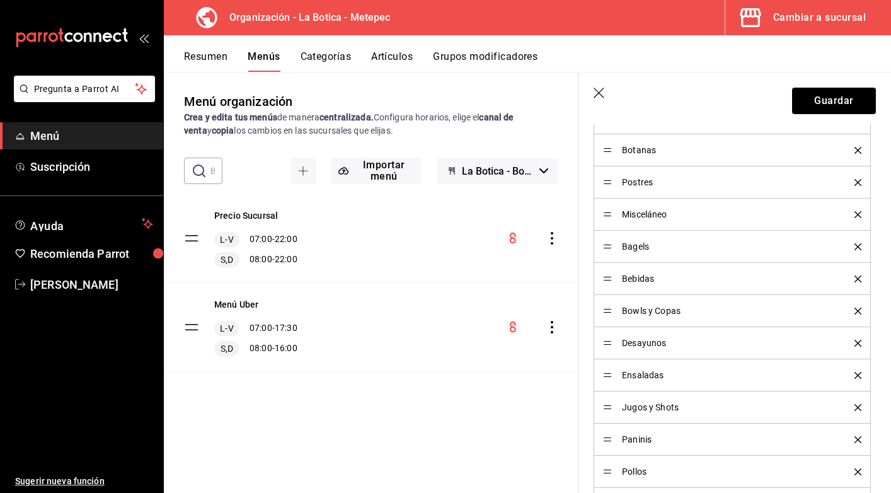
click at [603, 93] on icon "button" at bounding box center [600, 94] width 13 height 13
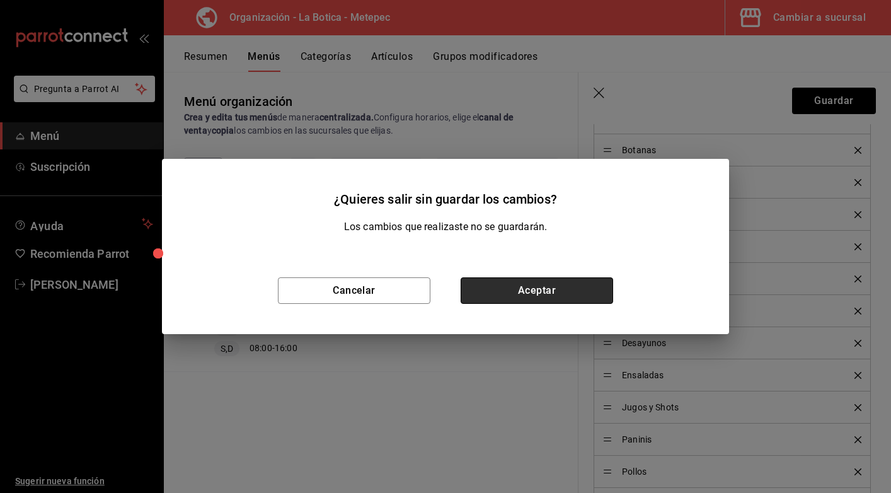
click at [539, 291] on button "Aceptar" at bounding box center [537, 290] width 153 height 26
checkbox input "false"
type input "1755449569909"
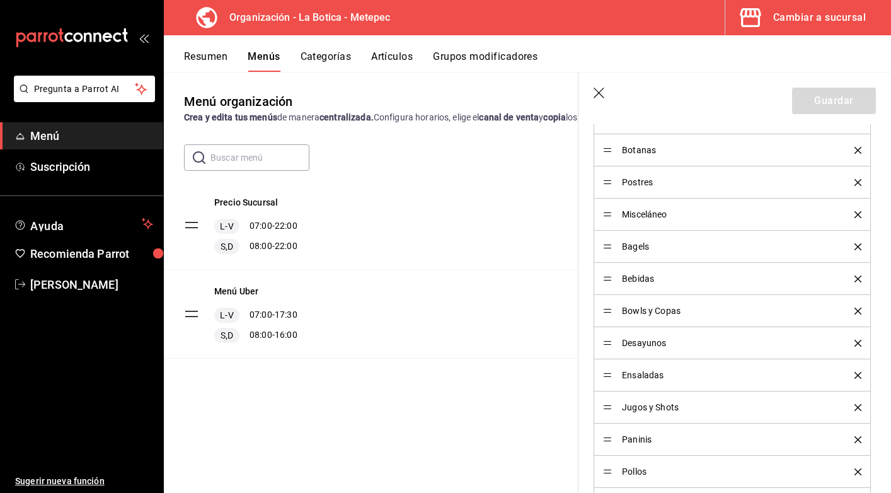
scroll to position [507, 0]
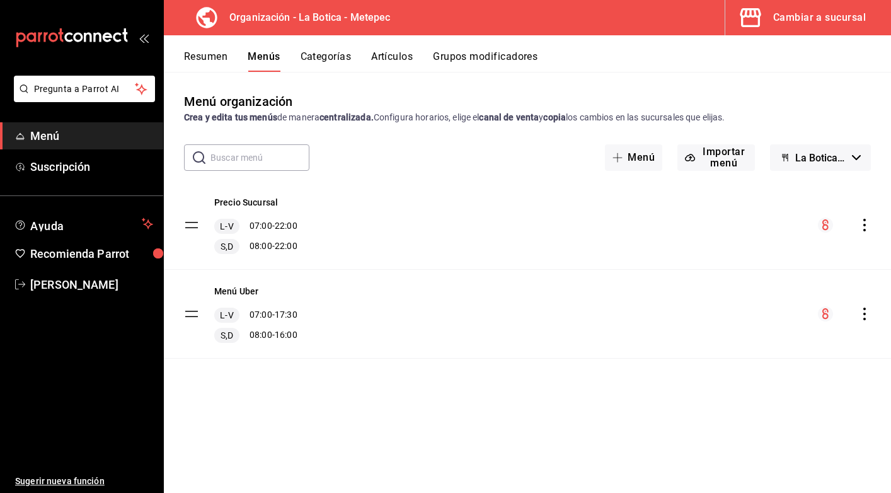
click at [398, 53] on button "Artículos" at bounding box center [392, 60] width 42 height 21
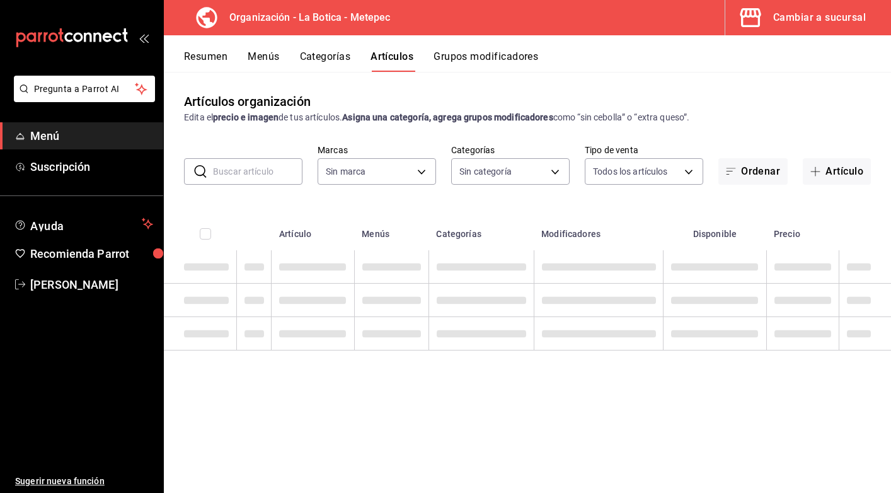
type input "b32d2f33-6b83-45cc-aecd-08272863b2dd"
type input "6c59ea5c-af80-4a54-ae56-9ef23e162c9a,89f12616-3e8f-4e78-a39e-3333f4ff4d4e,4760a…"
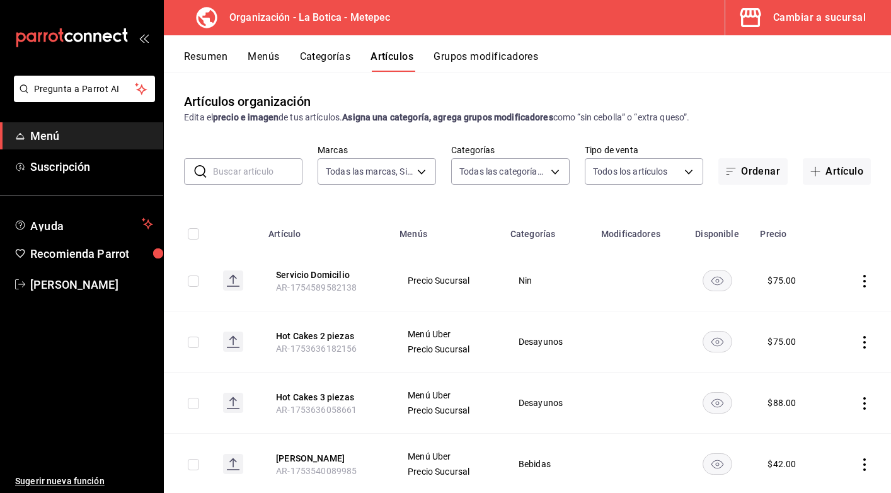
click at [260, 59] on button "Menús" at bounding box center [264, 60] width 32 height 21
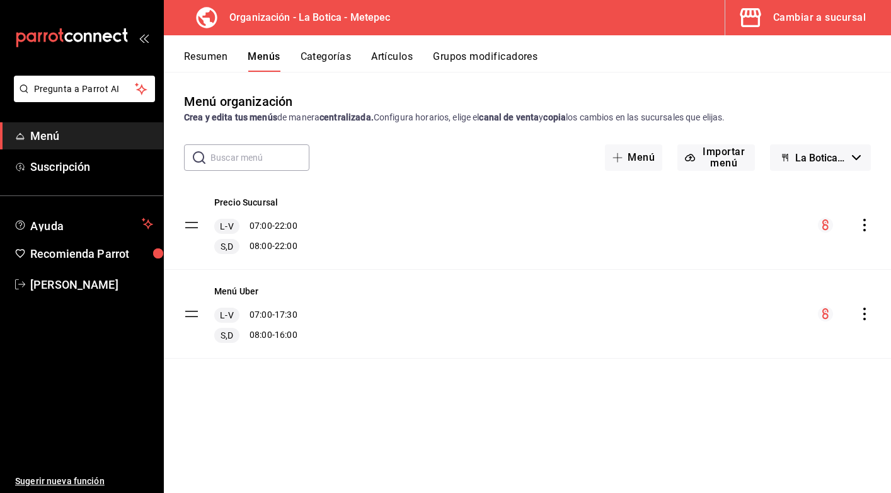
click at [296, 330] on div "S,D 08:00 - 16:00" at bounding box center [255, 335] width 83 height 15
click at [197, 318] on tbody "Precio Sucursal L-V 07:00 - 22:00 S,D 08:00 - 22:00 Menú Uber L-V 07:00 - 17:30…" at bounding box center [527, 270] width 727 height 178
click at [865, 315] on icon "actions" at bounding box center [864, 314] width 13 height 13
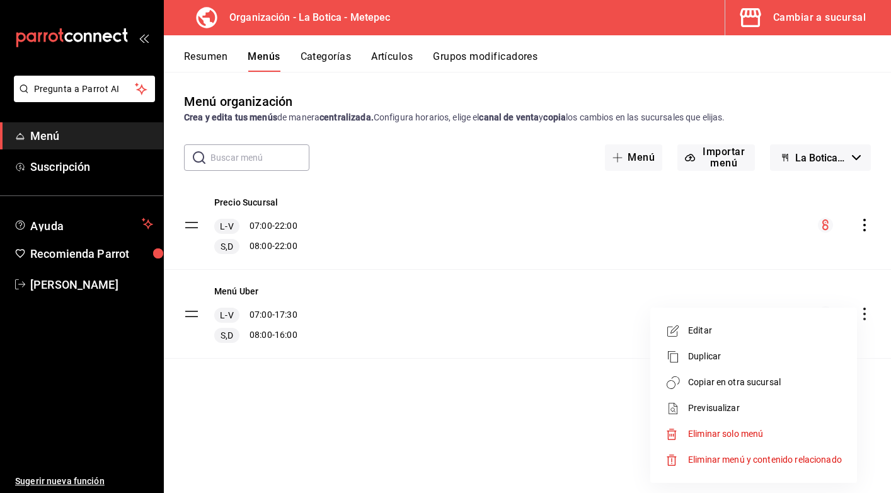
click at [743, 403] on span "Previsualizar" at bounding box center [765, 407] width 154 height 13
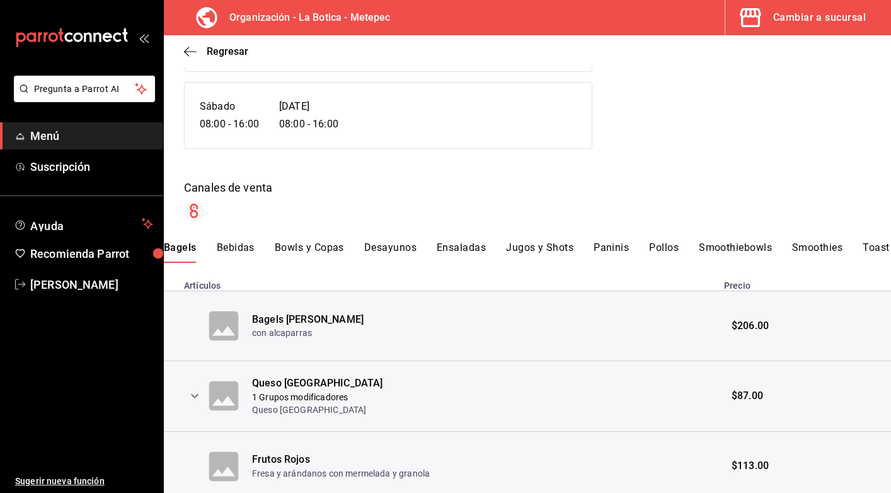
scroll to position [215, 0]
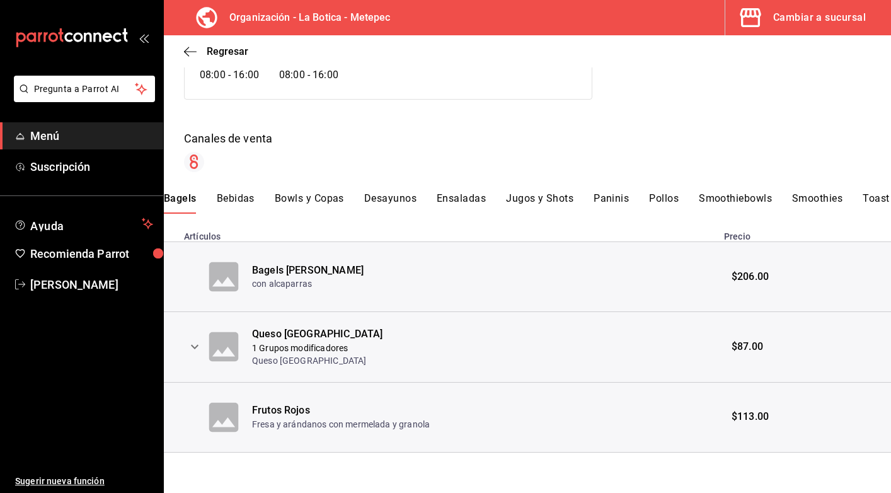
click at [466, 202] on button "Ensaladas" at bounding box center [461, 202] width 49 height 21
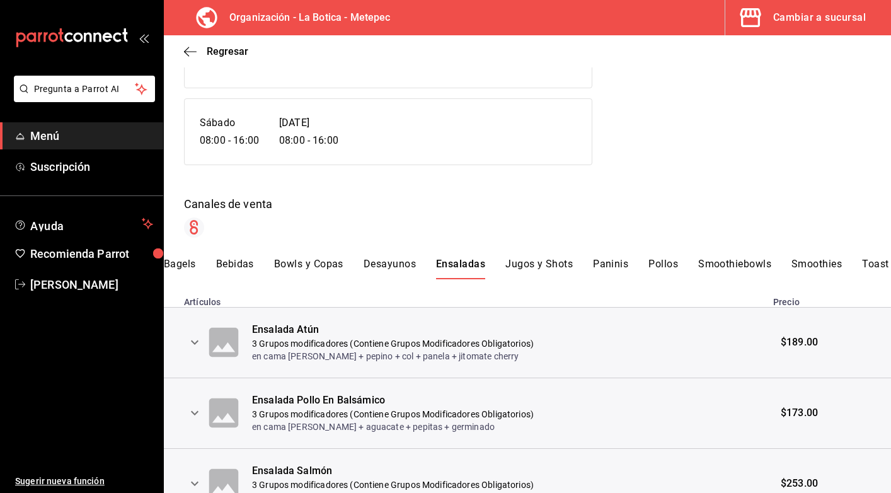
scroll to position [357, 0]
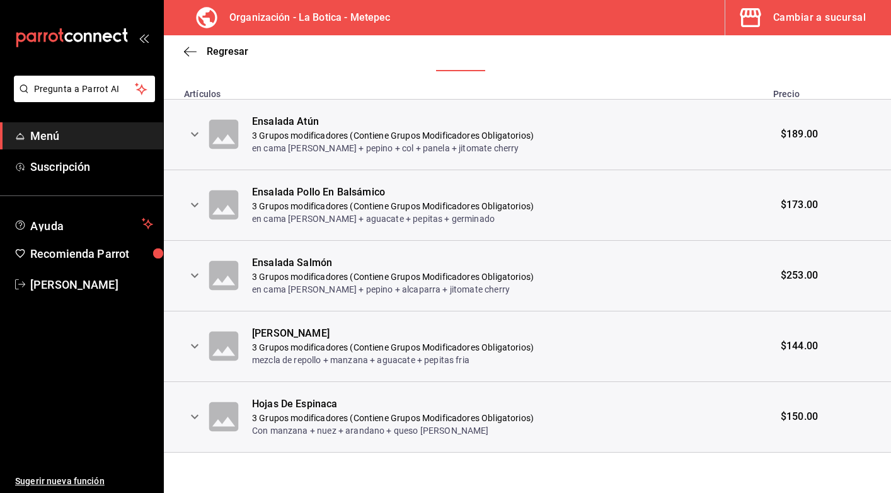
click at [198, 417] on icon "expand row" at bounding box center [194, 416] width 15 height 15
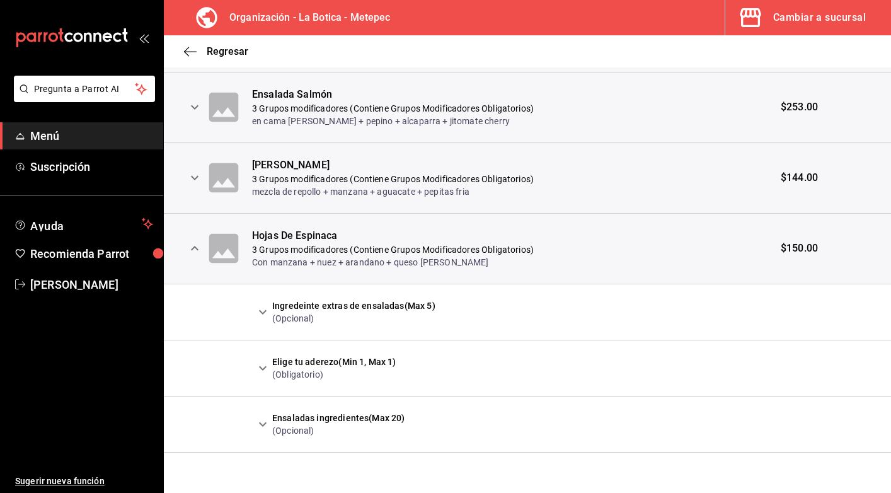
click at [266, 311] on icon "expand row" at bounding box center [263, 311] width 8 height 4
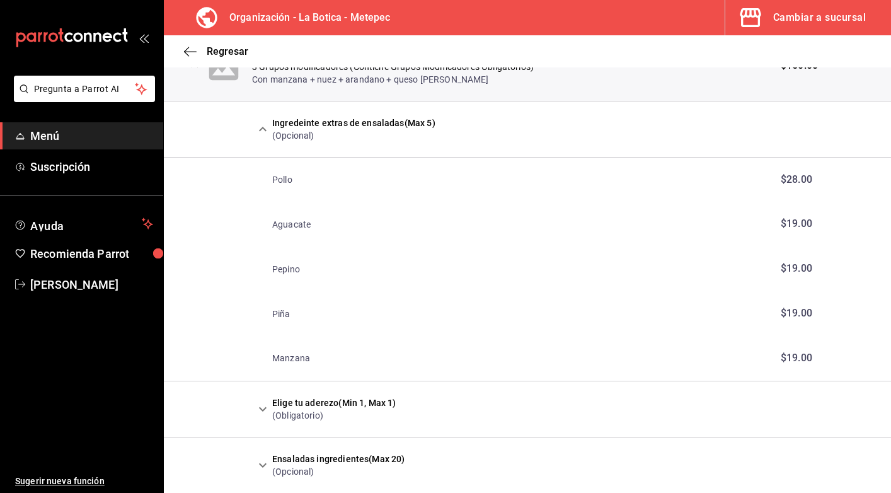
scroll to position [749, 0]
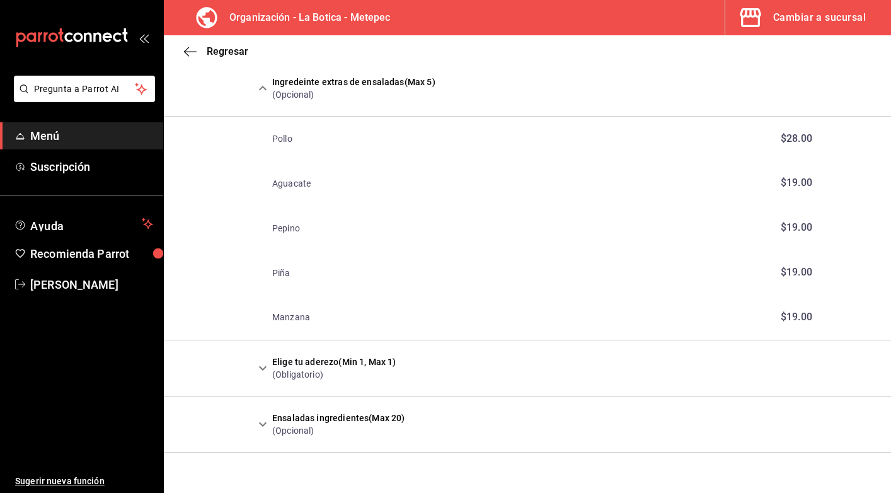
click at [264, 365] on icon "expand row" at bounding box center [262, 368] width 15 height 15
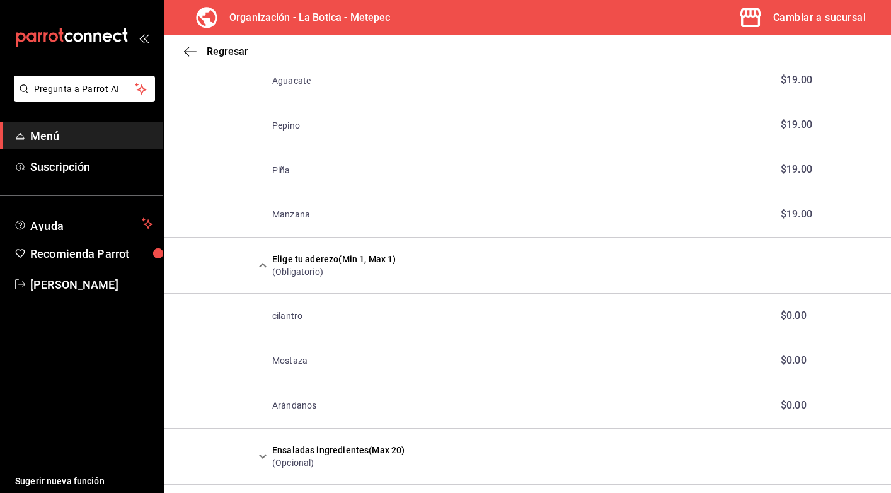
scroll to position [884, 0]
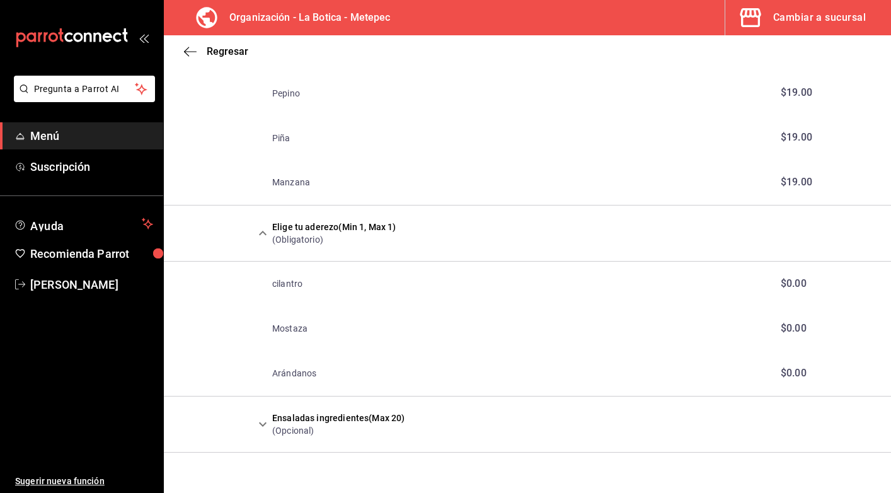
click at [265, 426] on icon "expand row" at bounding box center [262, 424] width 15 height 15
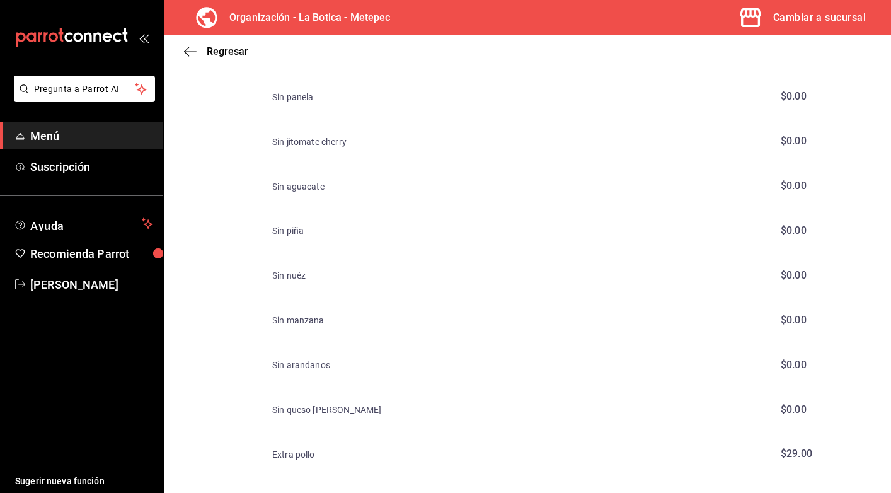
scroll to position [1376, 0]
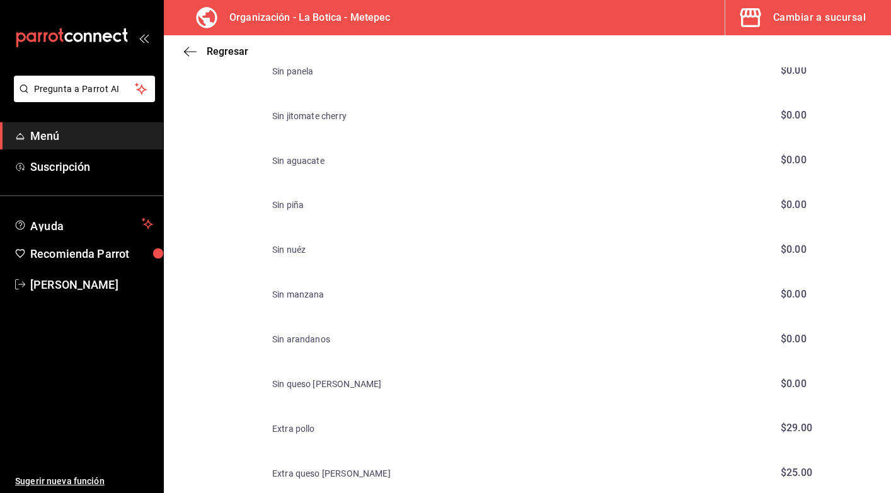
click at [56, 142] on span "Menú" at bounding box center [91, 135] width 123 height 17
